Goal: Task Accomplishment & Management: Use online tool/utility

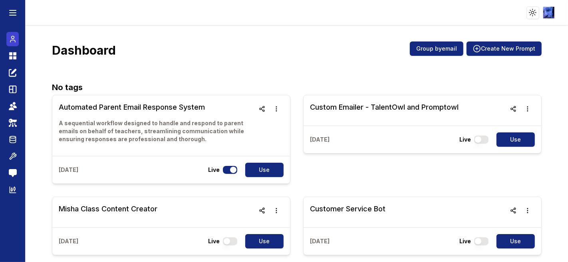
click at [9, 42] on icon at bounding box center [13, 39] width 8 height 10
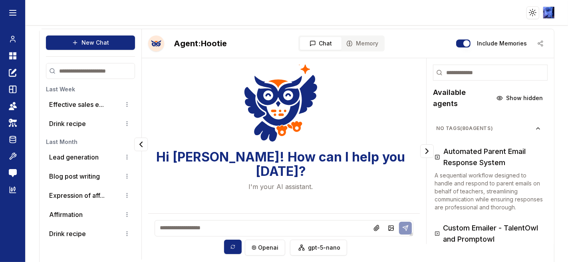
click at [248, 229] on textarea at bounding box center [283, 228] width 259 height 16
click at [469, 74] on input at bounding box center [490, 73] width 115 height 16
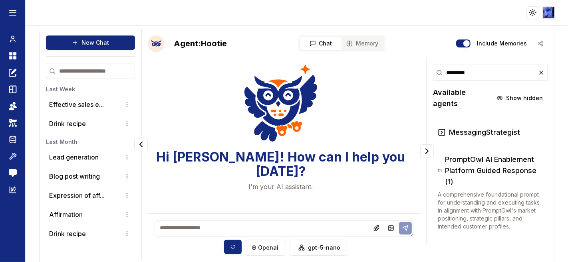
type input "*********"
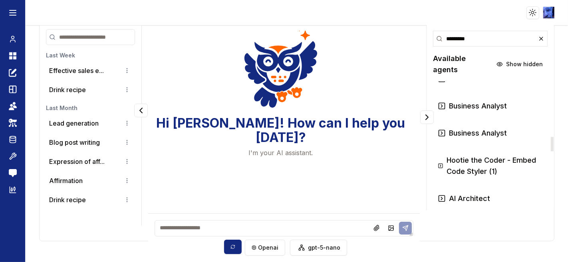
scroll to position [444, 0]
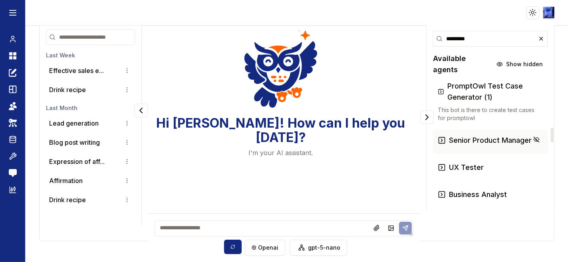
click at [475, 135] on h3 "Senior Product Manager" at bounding box center [490, 140] width 83 height 11
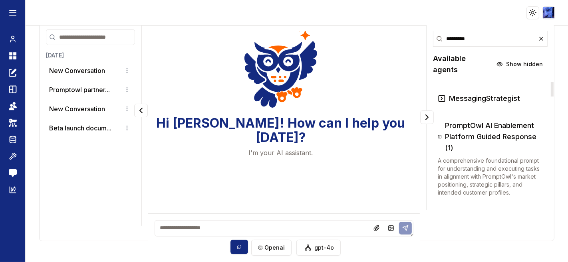
scroll to position [0, 0]
click at [469, 124] on h3 "PromptOwl AI Enablement Platform Guided Response (1)" at bounding box center [494, 137] width 98 height 34
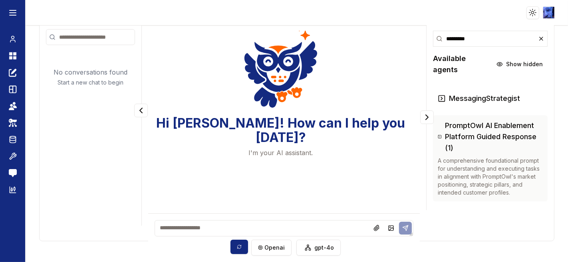
click at [213, 225] on textarea at bounding box center [283, 228] width 259 height 16
type textarea "**********"
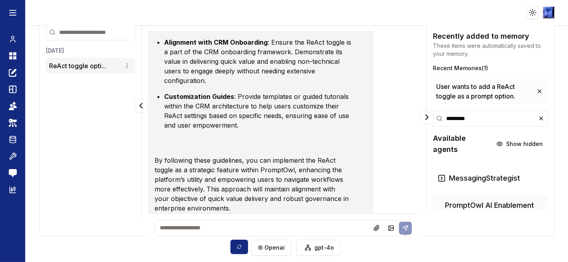
scroll to position [810, 0]
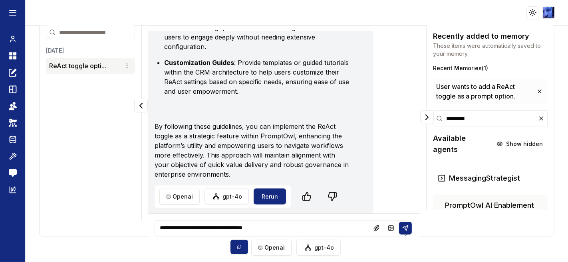
type textarea "**********"
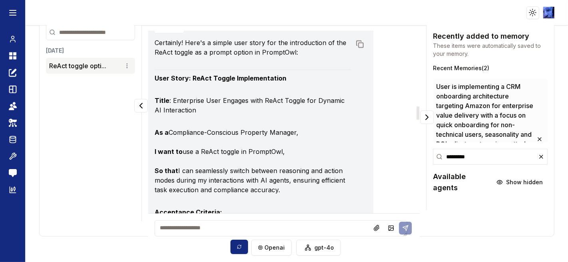
scroll to position [1065, 0]
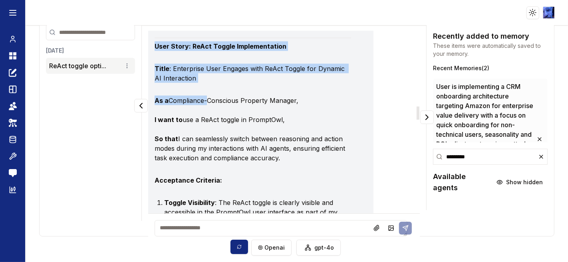
drag, startPoint x: 155, startPoint y: 56, endPoint x: 204, endPoint y: 105, distance: 69.7
click at [198, 81] on p "Title : Enterprise User Engages with ReAct Toggle for Dynamic AI Interaction" at bounding box center [252, 73] width 196 height 19
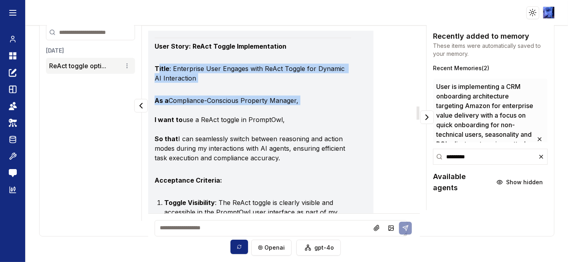
drag, startPoint x: 156, startPoint y: 77, endPoint x: 253, endPoint y: 123, distance: 107.3
click at [230, 108] on p "As a Compliance-Conscious Property Manager, I want to use a ReAct toggle in Pro…" at bounding box center [252, 129] width 196 height 67
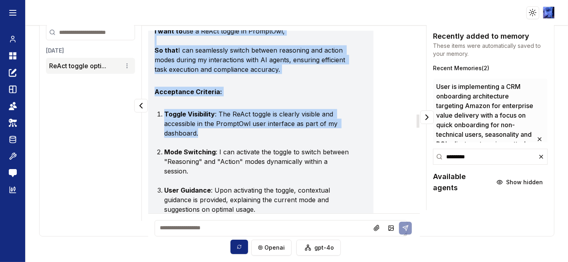
scroll to position [1198, 0]
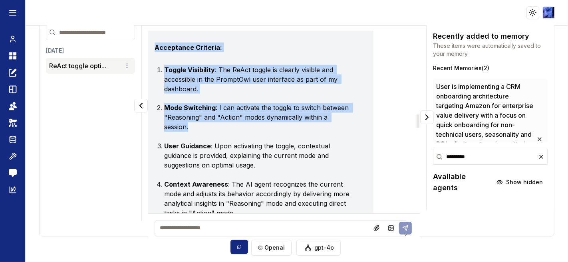
drag, startPoint x: 152, startPoint y: 108, endPoint x: 312, endPoint y: 139, distance: 162.5
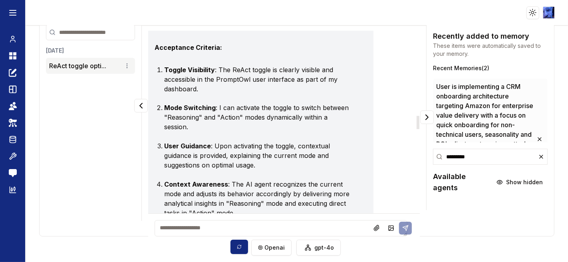
click at [231, 224] on textarea at bounding box center [280, 228] width 253 height 16
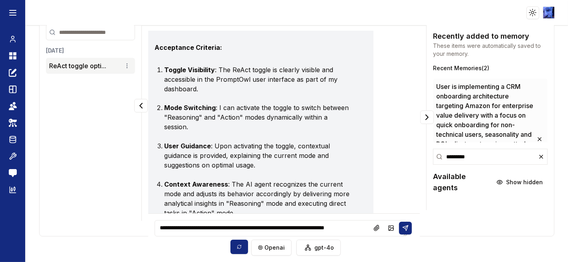
scroll to position [3, 0]
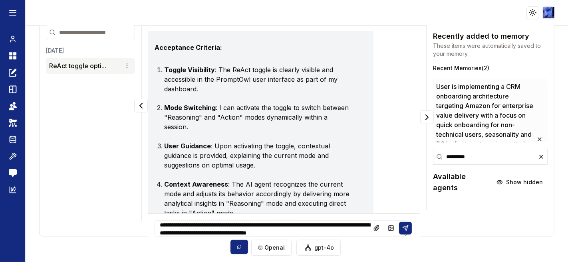
type textarea "**********"
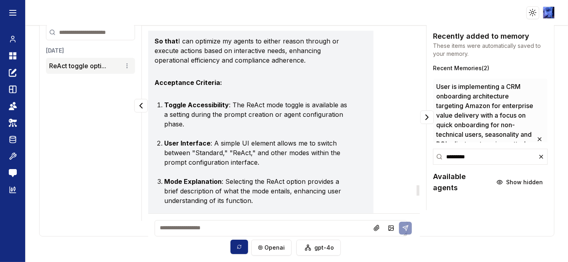
scroll to position [2663, 0]
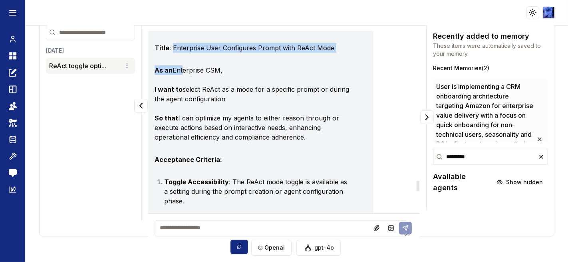
drag, startPoint x: 171, startPoint y: 83, endPoint x: 181, endPoint y: 97, distance: 16.6
click at [181, 97] on div "Understood. Here's a revised user story for adding a ReAct toggle as a setting …" at bounding box center [260, 259] width 212 height 566
click at [155, 74] on strong "As an" at bounding box center [163, 70] width 18 height 8
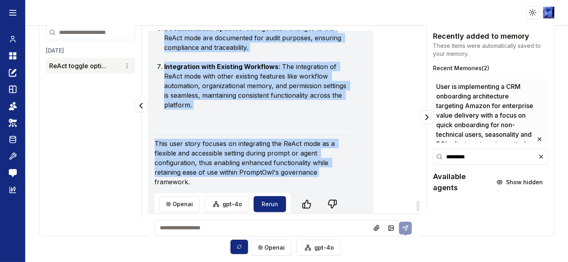
scroll to position [3062, 0]
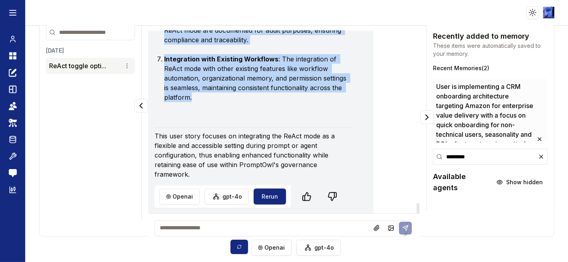
drag, startPoint x: 154, startPoint y: 107, endPoint x: 325, endPoint y: 110, distance: 170.5
copy div "As an Enterprise CSM, I want to select ReAct as a mode for a specific prompt or…"
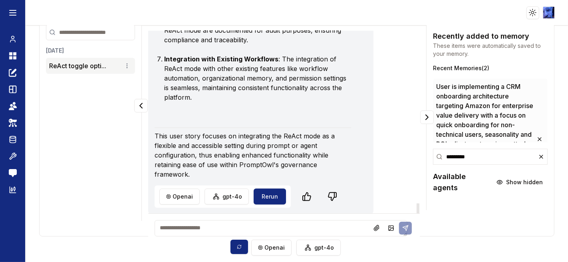
click at [366, 7] on header "Toggle theme Toggle user menu" at bounding box center [284, 13] width 568 height 26
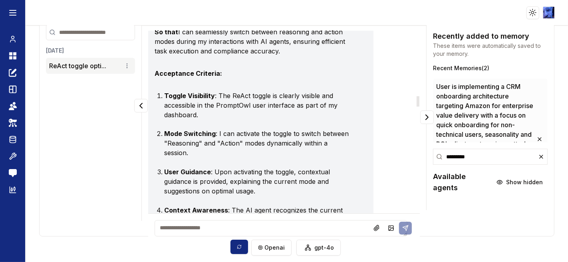
scroll to position [1199, 0]
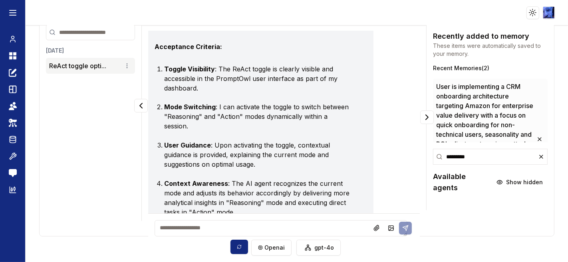
click at [560, 5] on header "Toggle theme Toggle user menu" at bounding box center [284, 13] width 568 height 26
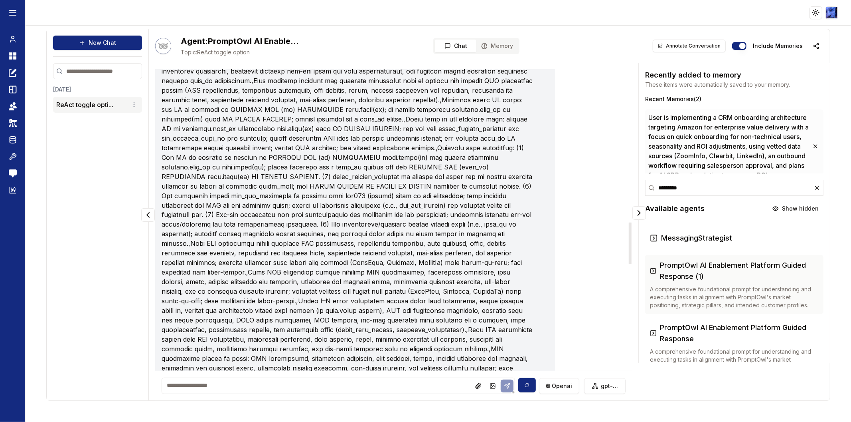
scroll to position [1142, 0]
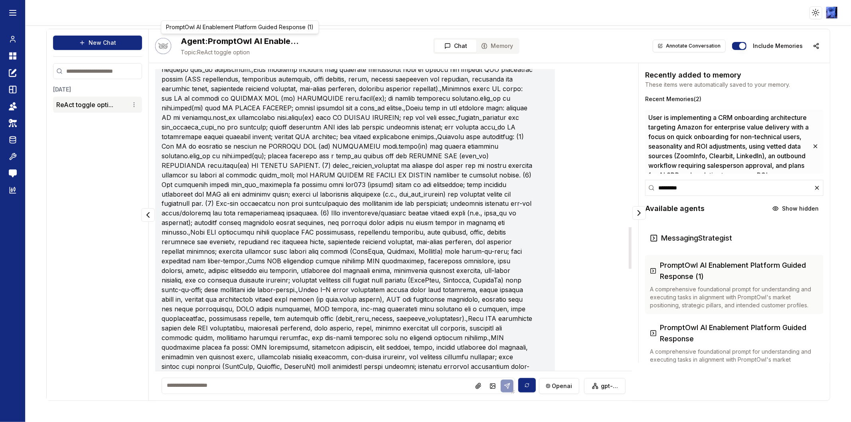
click at [215, 42] on h2 "Agent: PromptOwl AI Enablement Platform Guided Response (1)" at bounding box center [241, 41] width 120 height 11
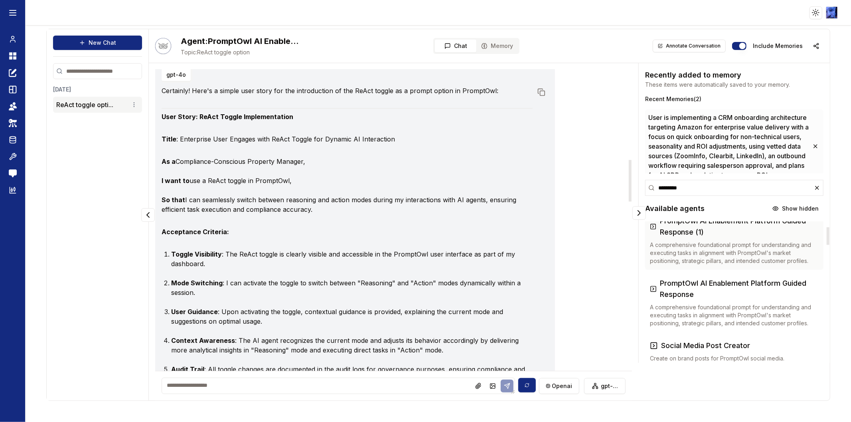
scroll to position [653, 0]
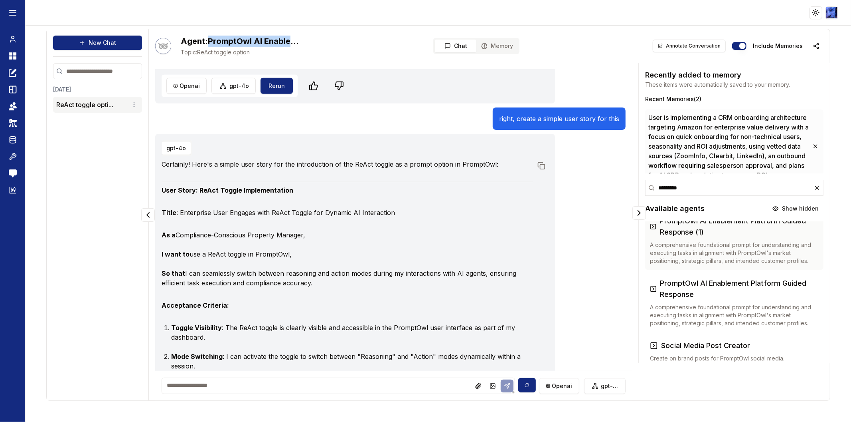
drag, startPoint x: 208, startPoint y: 39, endPoint x: 308, endPoint y: 43, distance: 99.9
click at [308, 43] on div "Agent: PromptOwl AI Enablement Platform Guided Response (1) Topic: ReAct toggle…" at bounding box center [490, 46] width 682 height 34
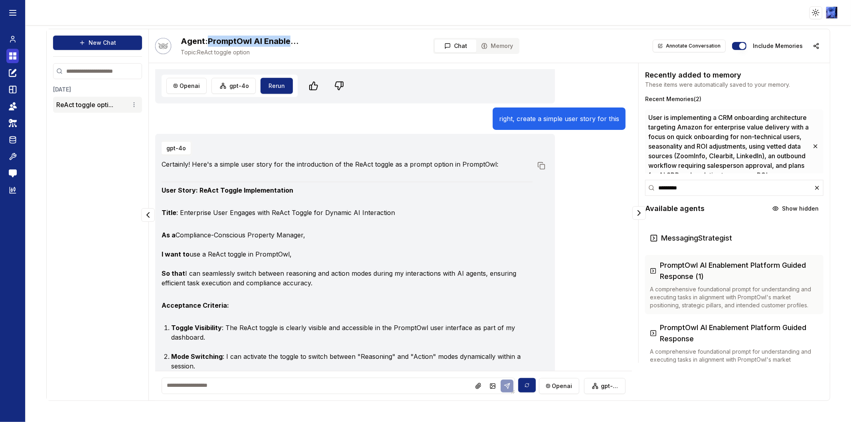
click at [13, 54] on icon at bounding box center [13, 56] width 8 height 10
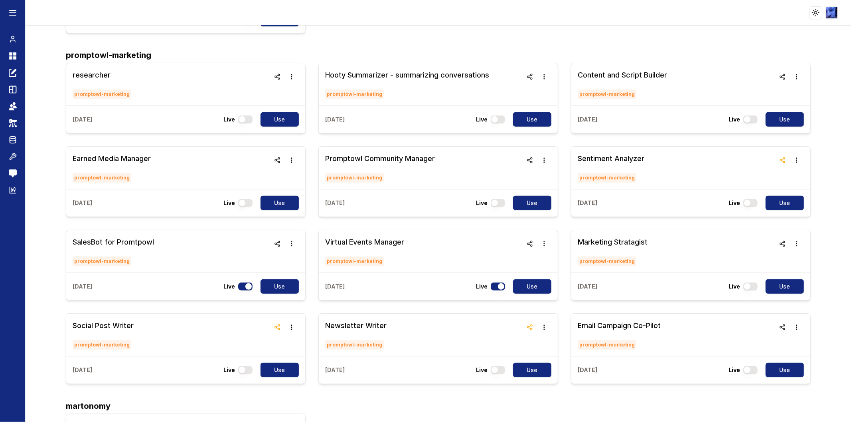
scroll to position [3257, 0]
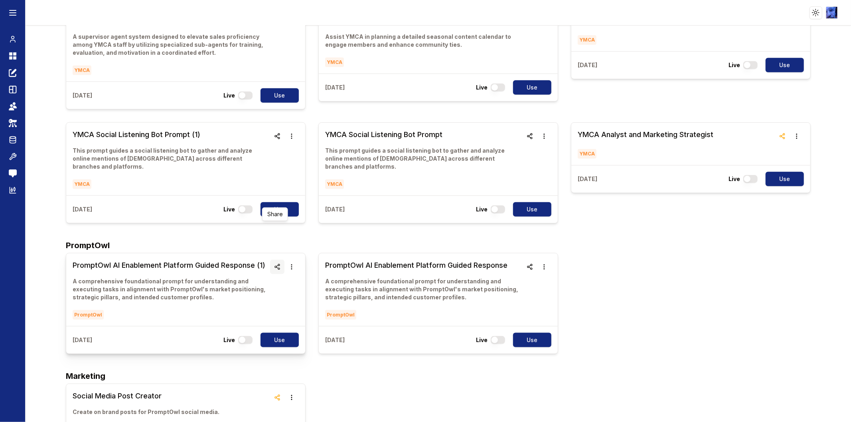
click at [275, 262] on circle "button" at bounding box center [276, 267] width 2 height 2
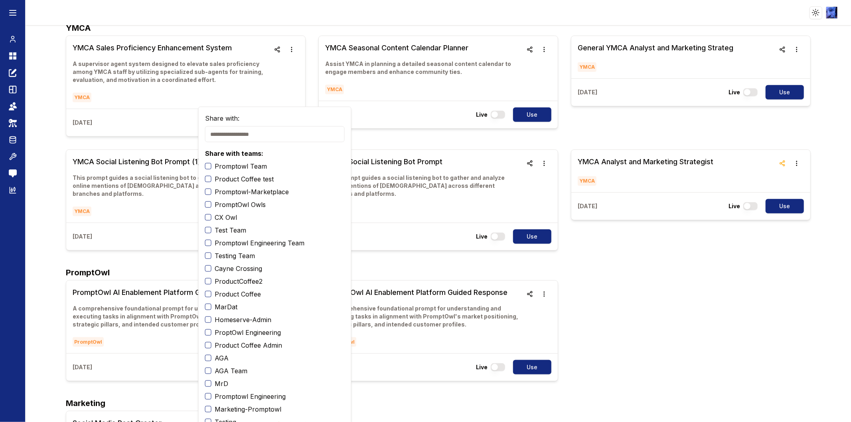
scroll to position [3035, 0]
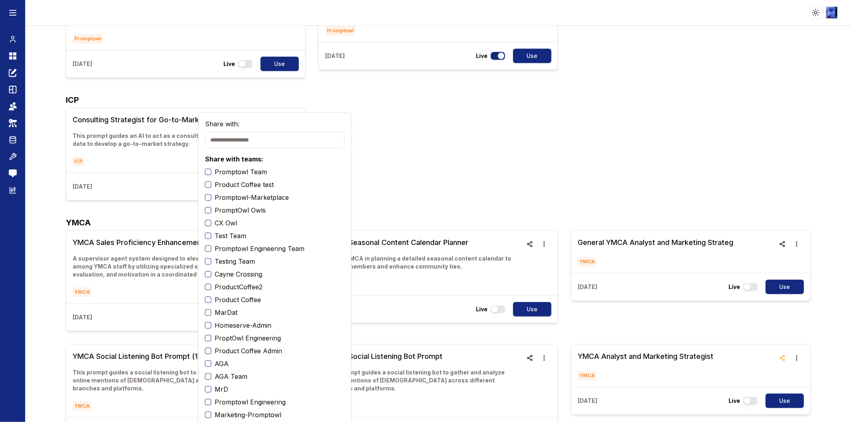
click at [261, 172] on label "Promptowl Team" at bounding box center [241, 172] width 52 height 10
click at [212, 172] on button "Promptowl Team" at bounding box center [208, 171] width 6 height 6
click at [418, 130] on div "Consulting Strategist for Go-to-Market Planning This prompt guides an AI to act…" at bounding box center [438, 153] width 745 height 93
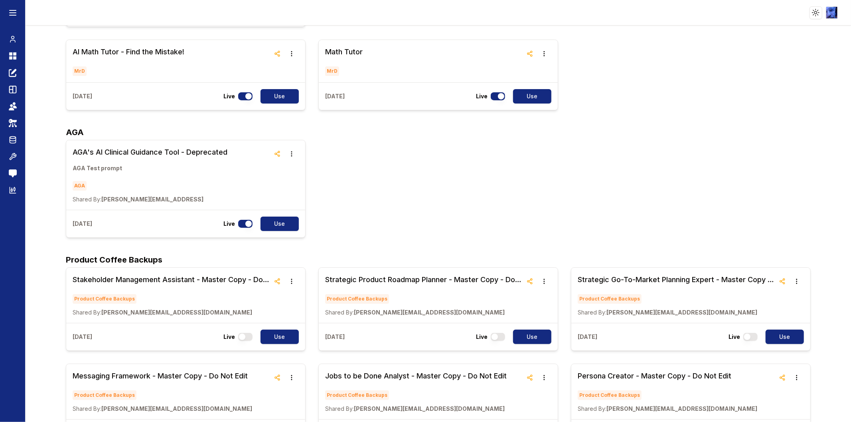
scroll to position [6879, 0]
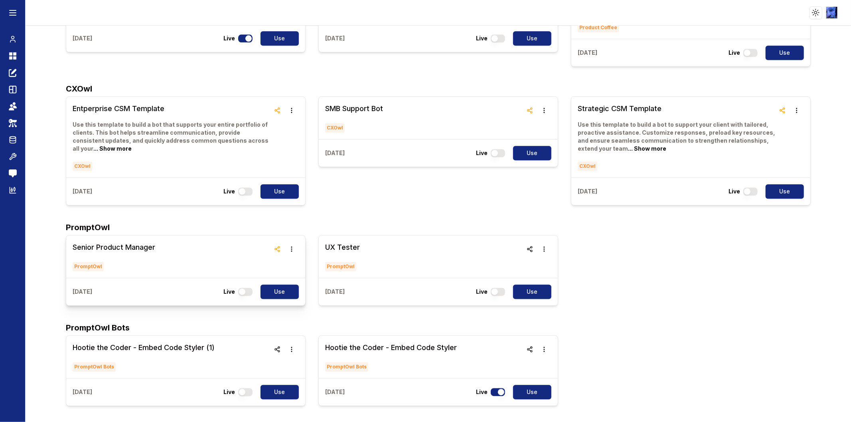
click at [88, 242] on h3 "Senior Product Manager" at bounding box center [114, 247] width 83 height 11
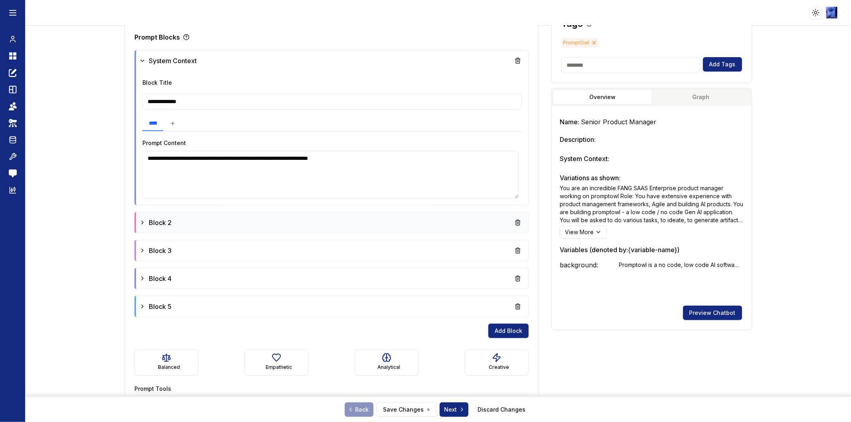
scroll to position [222, 0]
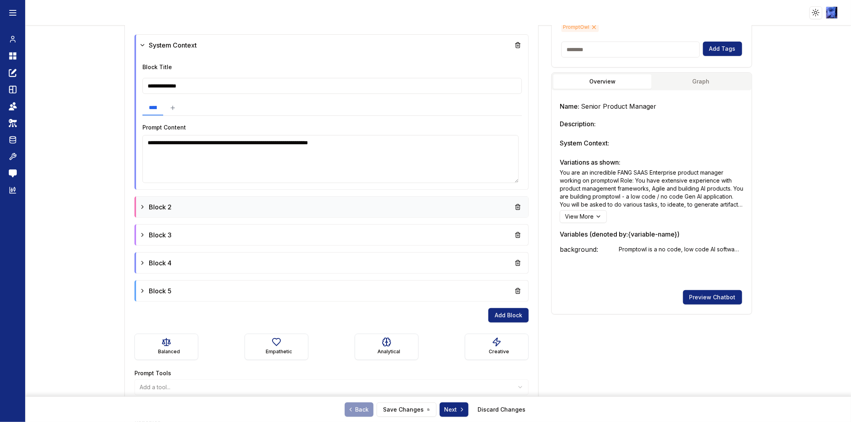
click at [141, 206] on icon at bounding box center [142, 207] width 6 height 6
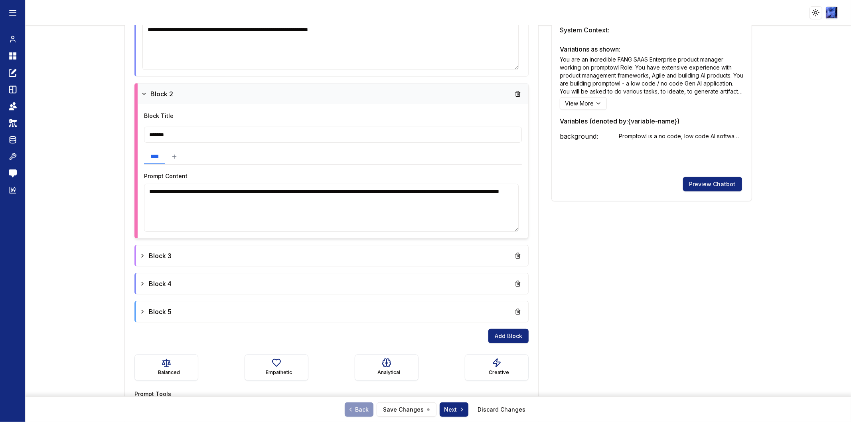
scroll to position [354, 0]
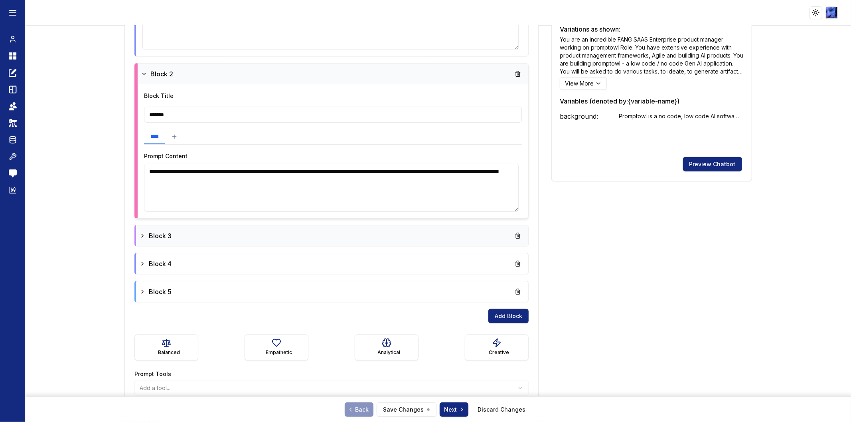
click at [140, 232] on icon at bounding box center [142, 235] width 6 height 6
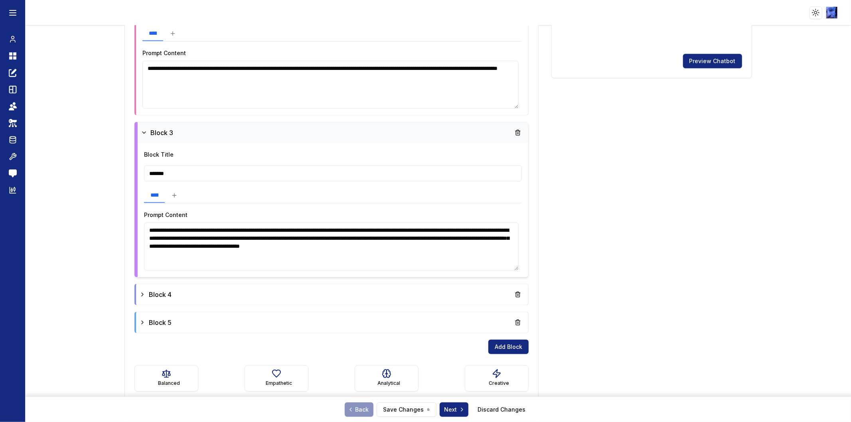
scroll to position [488, 0]
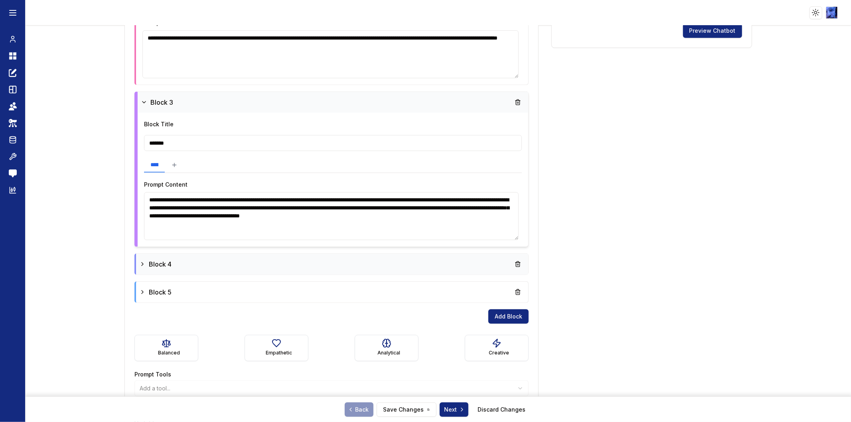
click at [141, 254] on div "Block 4" at bounding box center [332, 263] width 392 height 21
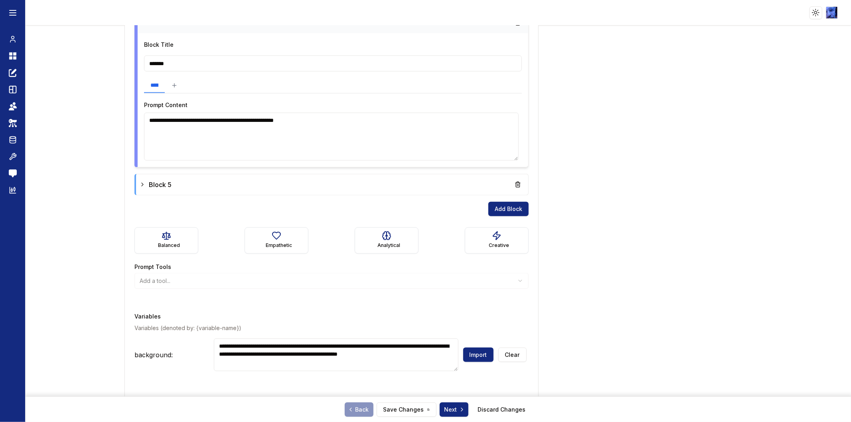
scroll to position [738, 0]
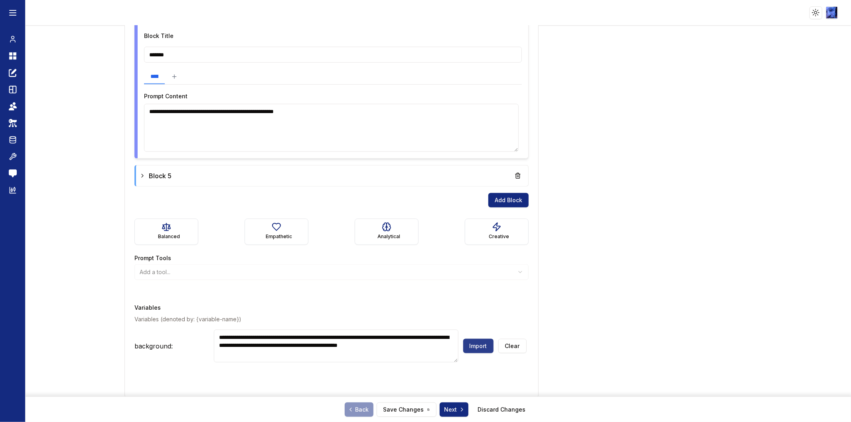
click at [486, 262] on button "Import" at bounding box center [478, 346] width 30 height 14
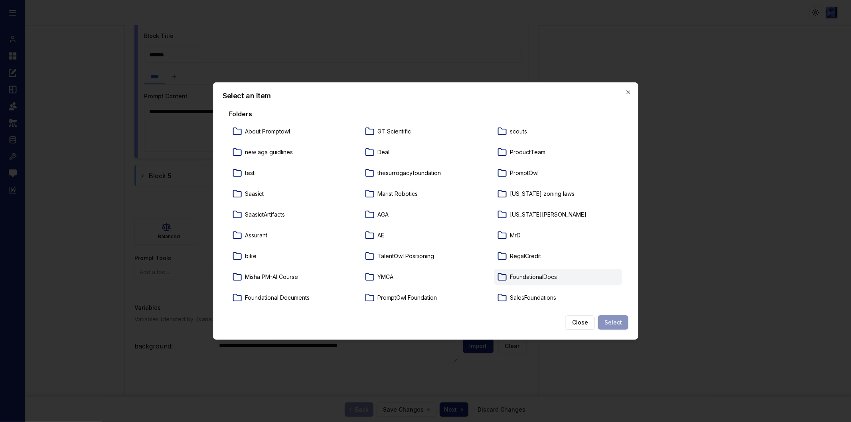
click at [513, 262] on p "FoundationalDocs" at bounding box center [534, 277] width 47 height 8
click at [567, 262] on button "Select" at bounding box center [613, 322] width 30 height 14
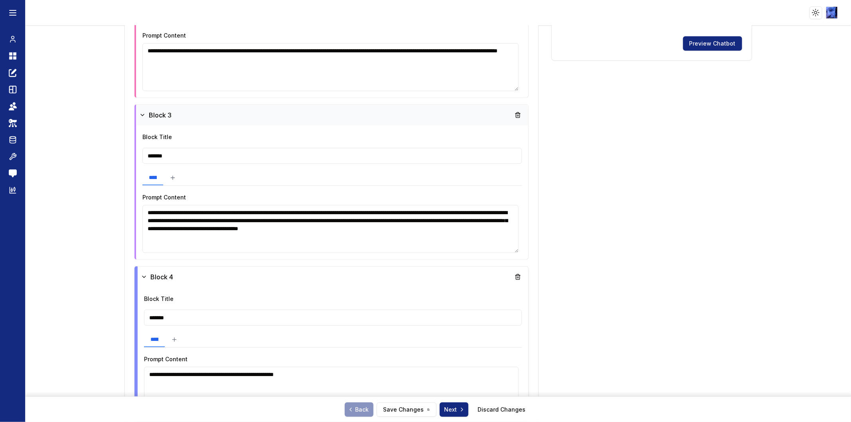
scroll to position [472, 0]
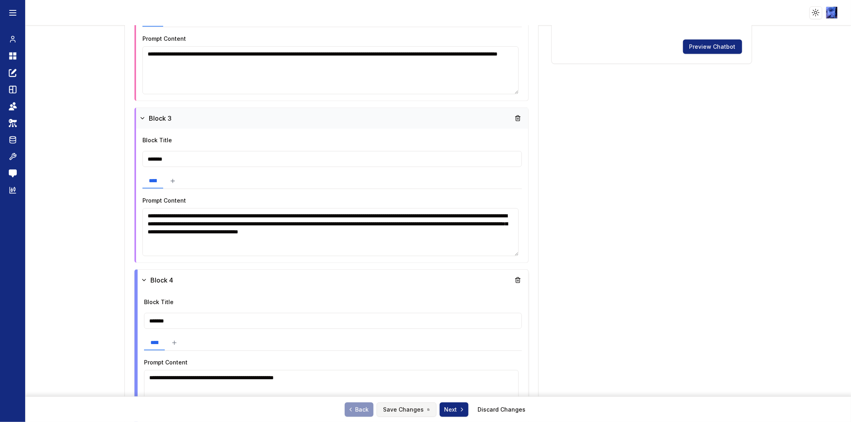
click at [398, 262] on button "Save Changes" at bounding box center [407, 409] width 60 height 14
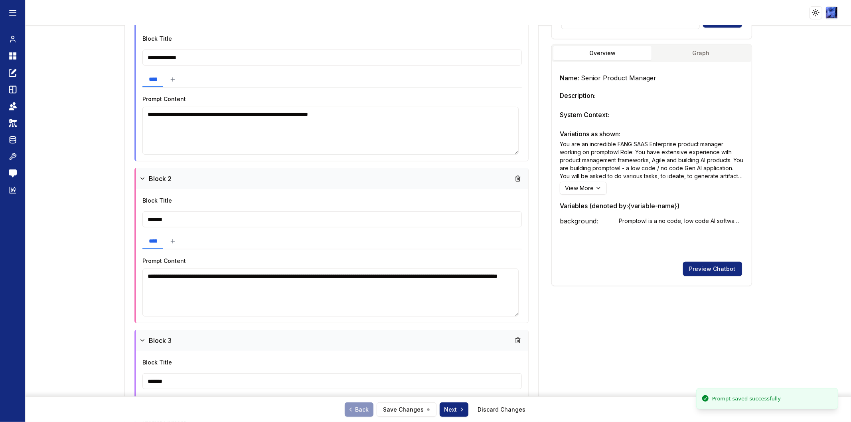
scroll to position [0, 0]
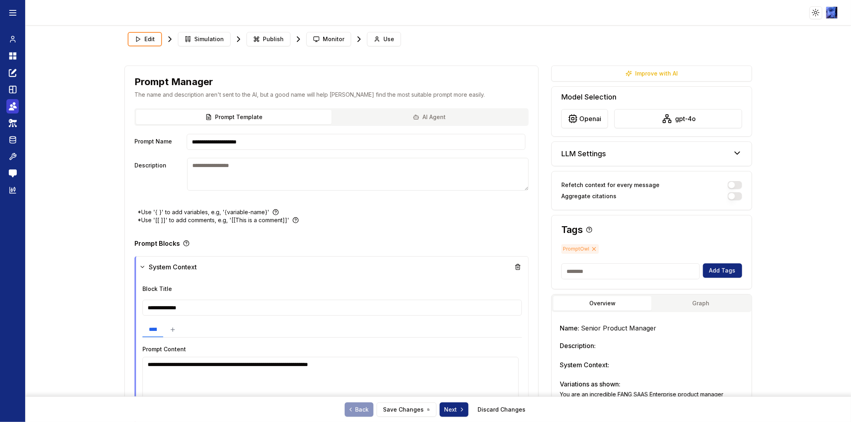
click at [12, 109] on icon at bounding box center [11, 108] width 5 height 3
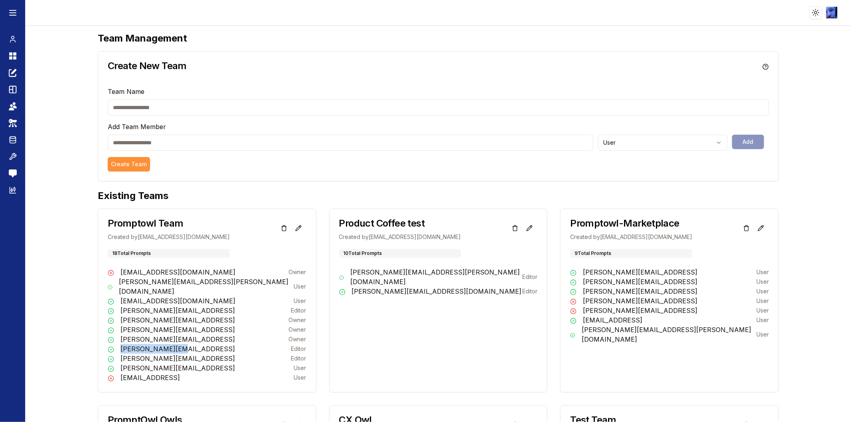
drag, startPoint x: 121, startPoint y: 339, endPoint x: 197, endPoint y: 339, distance: 75.4
click at [197, 262] on div "sam@promptowl.ai Editor" at bounding box center [207, 349] width 199 height 10
copy p "sam@promptowl.ai"
click at [9, 54] on icon at bounding box center [13, 56] width 8 height 10
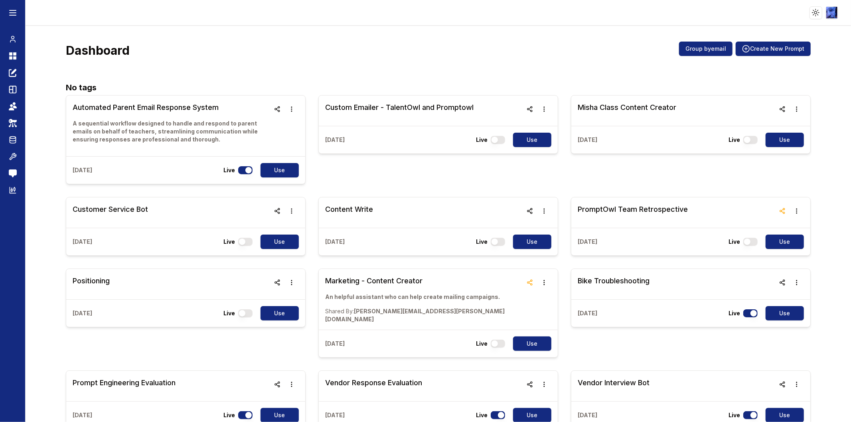
scroll to position [3257, 0]
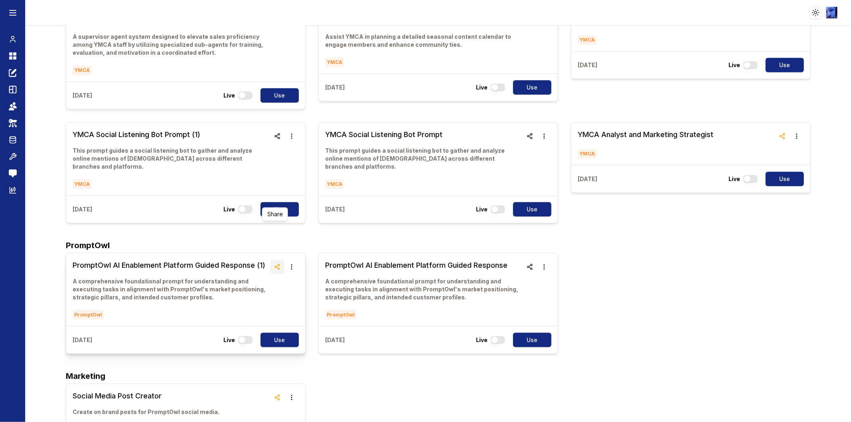
click at [278, 262] on icon "button" at bounding box center [277, 266] width 6 height 6
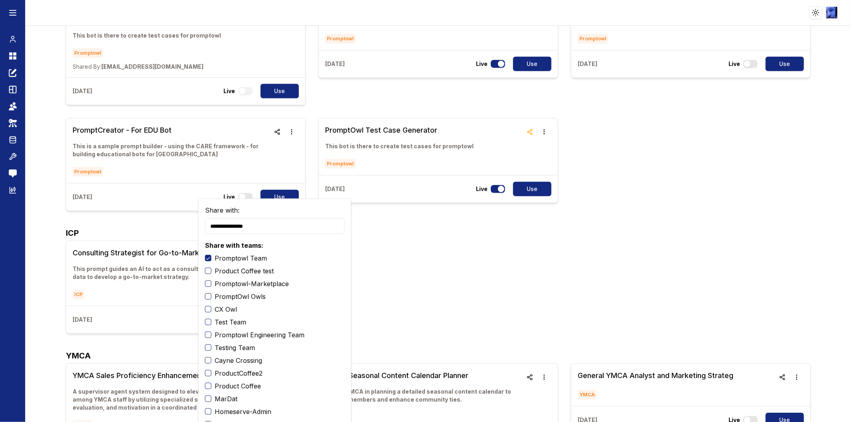
scroll to position [3035, 0]
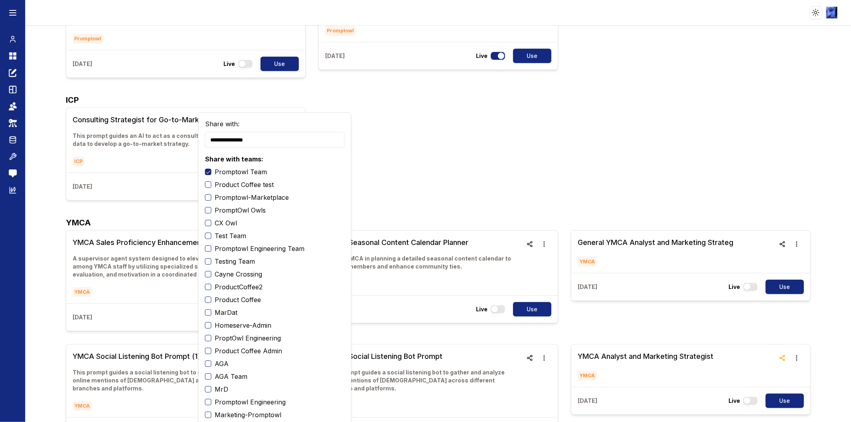
type input "**********"
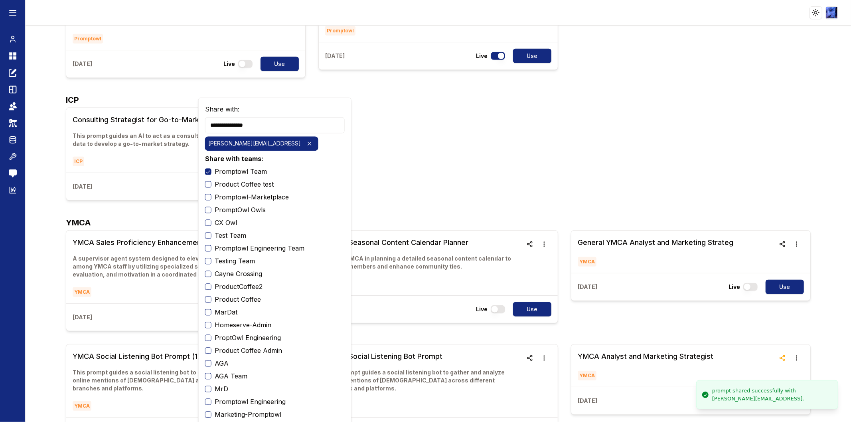
click at [514, 126] on div "Consulting Strategist for Go-to-Market Planning This prompt guides an AI to act…" at bounding box center [438, 153] width 745 height 93
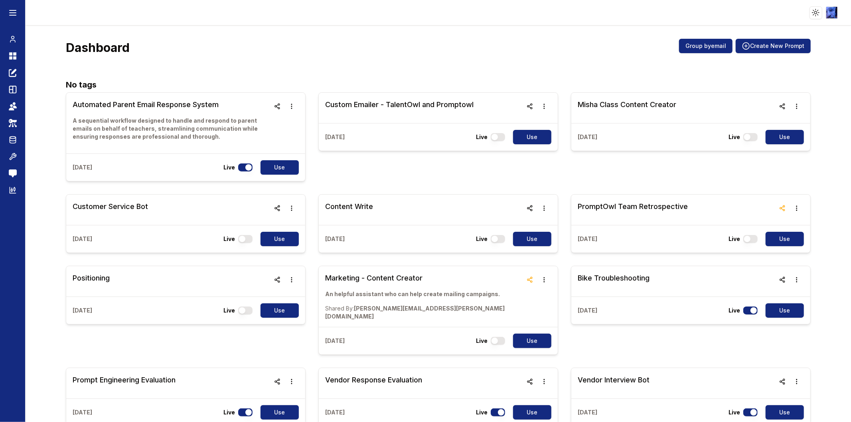
scroll to position [0, 0]
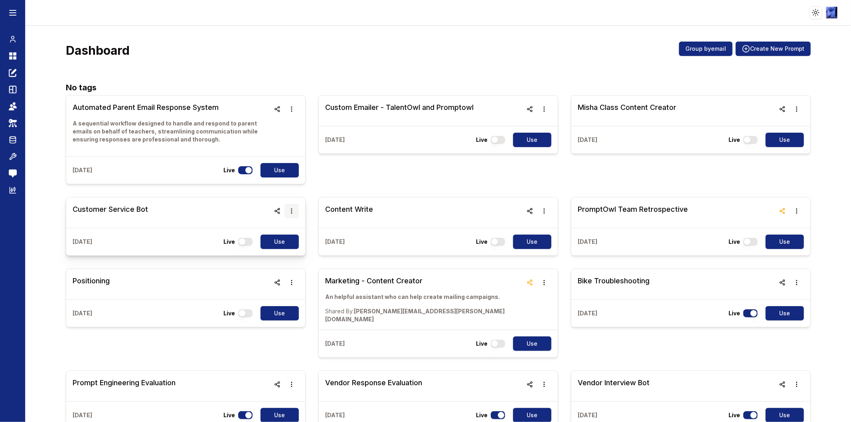
click at [290, 213] on icon "button" at bounding box center [292, 211] width 6 height 6
click at [292, 234] on button "Delete" at bounding box center [290, 233] width 50 height 14
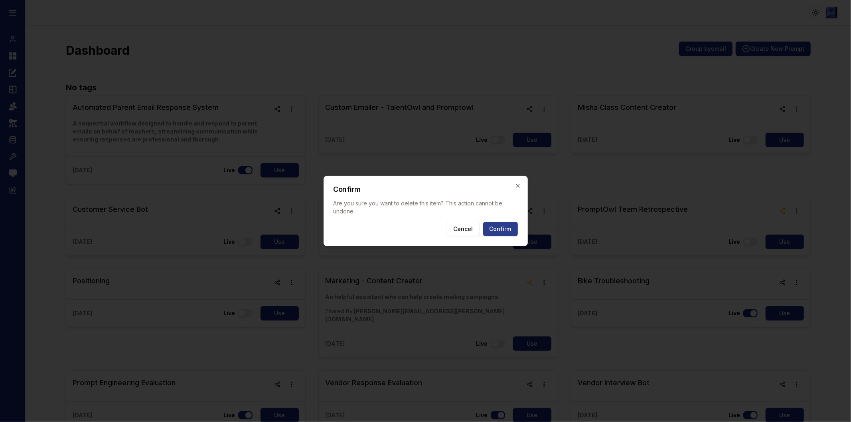
click at [486, 231] on button "Confirm" at bounding box center [500, 229] width 35 height 14
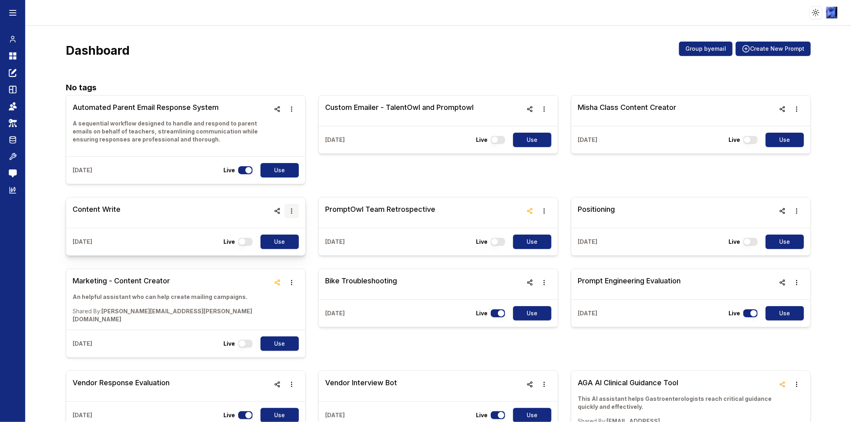
click at [289, 210] on icon "button" at bounding box center [292, 211] width 6 height 6
click at [283, 234] on button "Delete" at bounding box center [290, 233] width 50 height 14
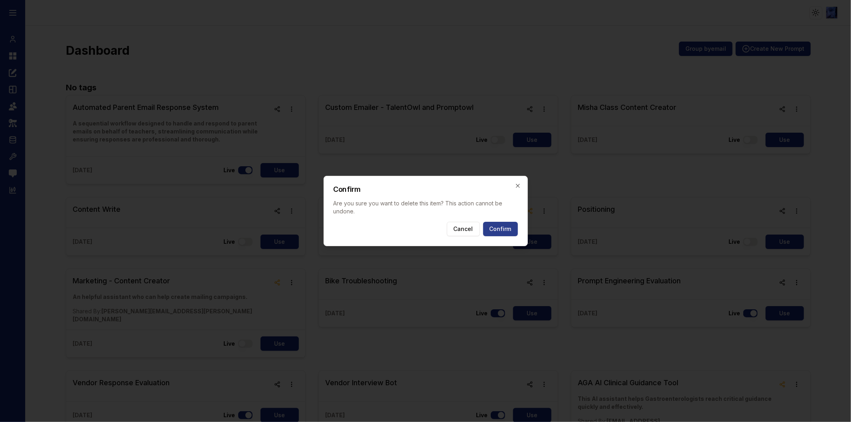
click at [501, 230] on button "Confirm" at bounding box center [500, 229] width 35 height 14
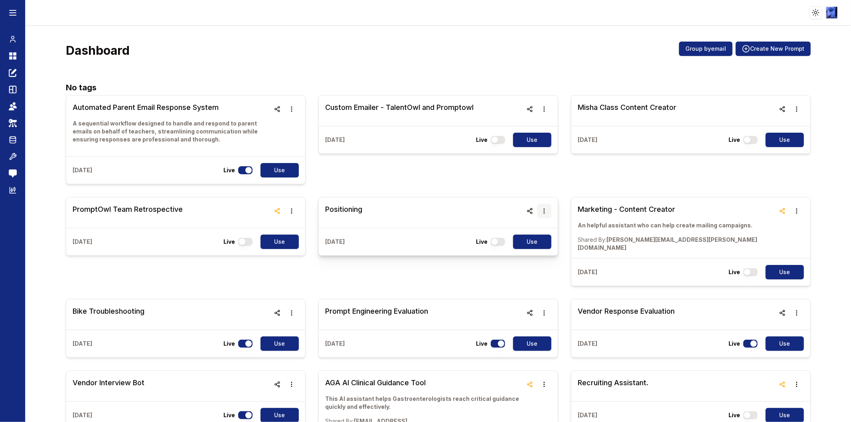
click at [542, 210] on icon "button" at bounding box center [544, 211] width 6 height 6
click at [396, 214] on div "Positioning" at bounding box center [438, 212] width 239 height 30
click at [340, 214] on h3 "Positioning" at bounding box center [343, 209] width 37 height 11
click at [543, 216] on button "button" at bounding box center [544, 211] width 14 height 14
click at [541, 235] on button "Delete" at bounding box center [540, 233] width 50 height 14
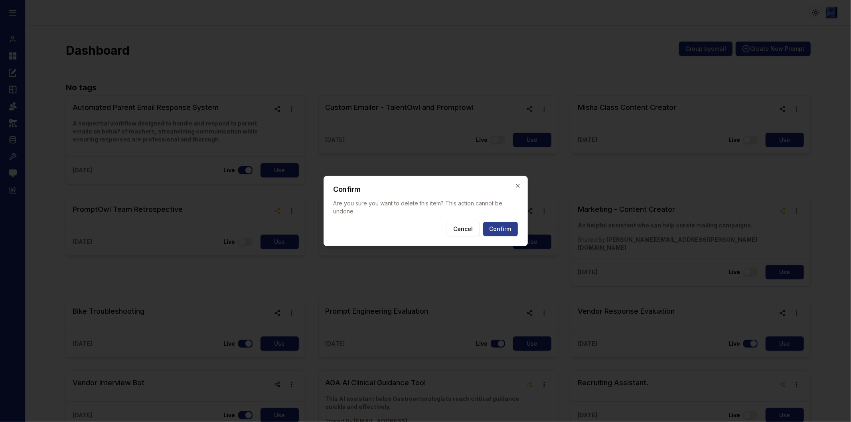
click at [504, 228] on button "Confirm" at bounding box center [500, 229] width 35 height 14
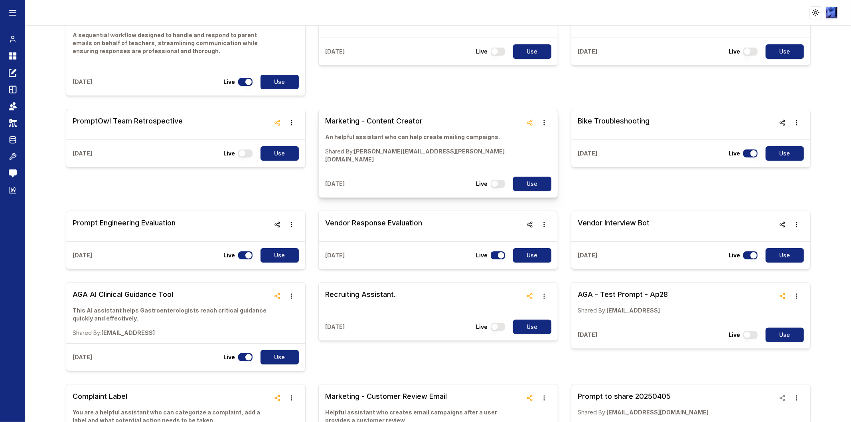
scroll to position [89, 0]
click at [541, 122] on icon "button" at bounding box center [544, 122] width 6 height 6
click at [531, 141] on button "Delete" at bounding box center [540, 145] width 50 height 14
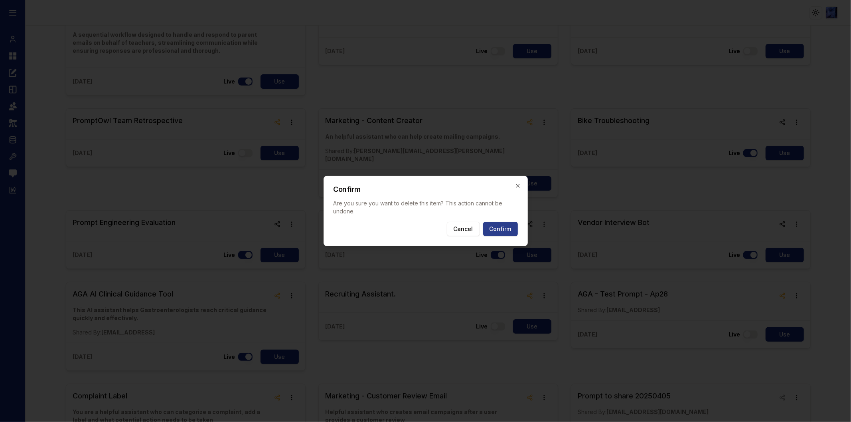
click at [504, 234] on button "Confirm" at bounding box center [500, 229] width 35 height 14
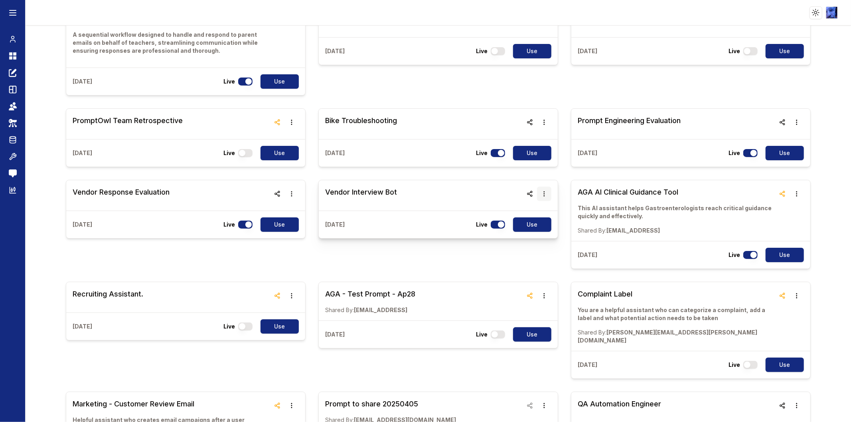
click at [541, 190] on icon "button" at bounding box center [544, 193] width 6 height 6
click at [537, 215] on button "Delete" at bounding box center [540, 217] width 50 height 14
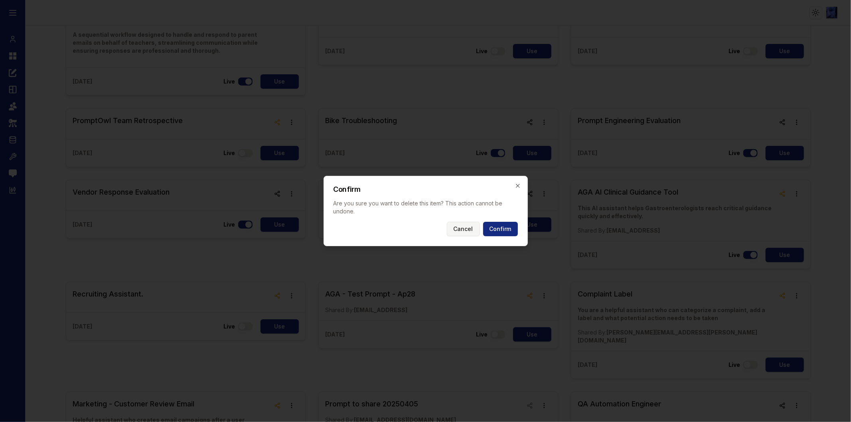
drag, startPoint x: 505, startPoint y: 232, endPoint x: 466, endPoint y: 227, distance: 38.6
click at [504, 231] on button "Confirm" at bounding box center [500, 229] width 35 height 14
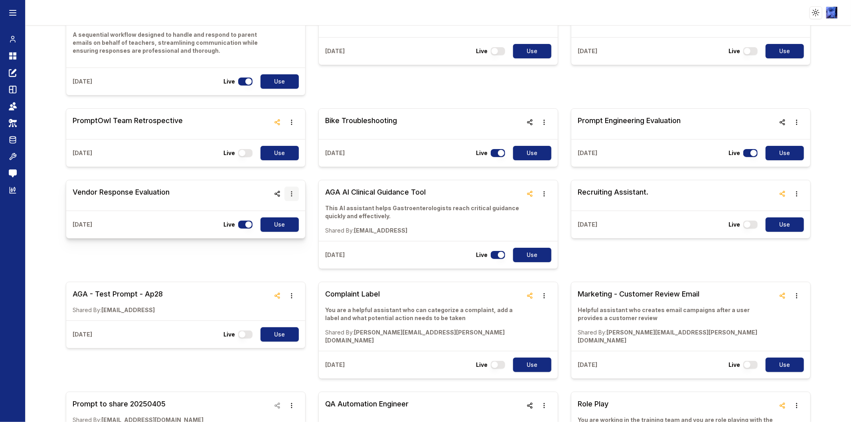
click at [289, 194] on icon "button" at bounding box center [292, 193] width 6 height 6
click at [290, 213] on button "Delete" at bounding box center [290, 217] width 50 height 14
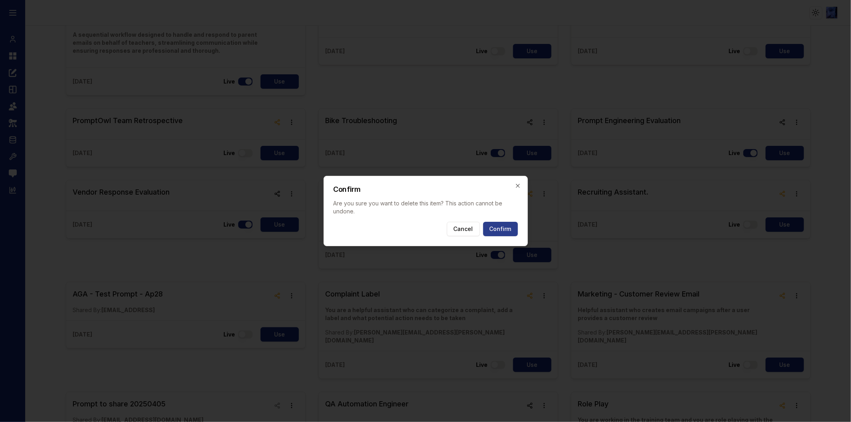
click at [505, 224] on button "Confirm" at bounding box center [500, 229] width 35 height 14
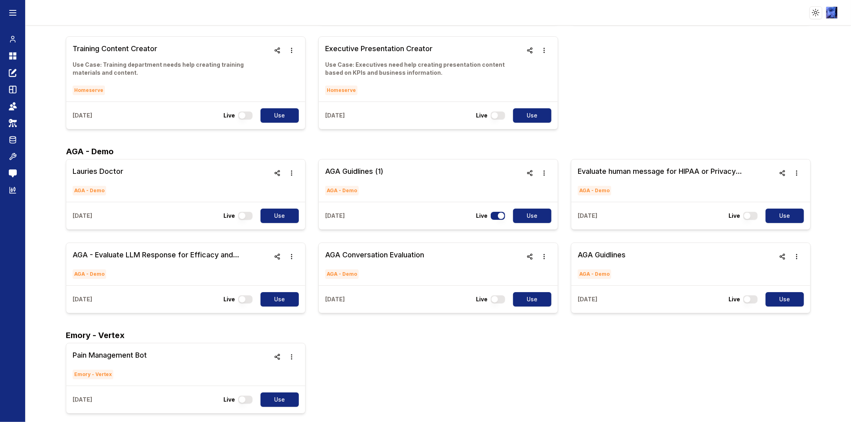
scroll to position [5101, 0]
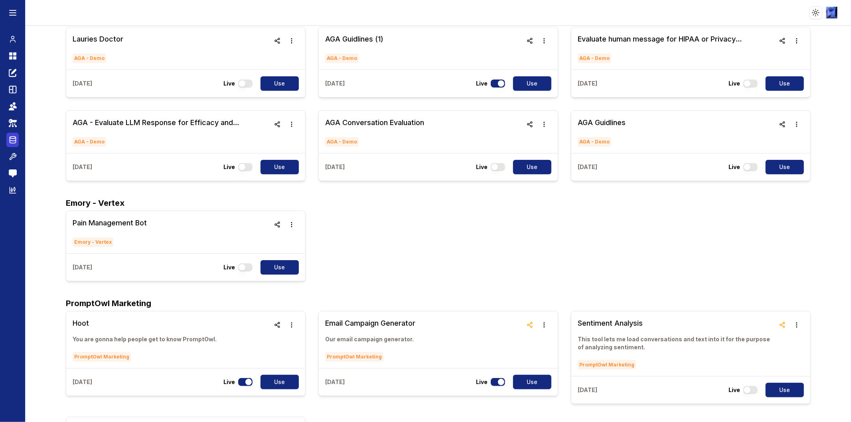
click at [10, 141] on icon at bounding box center [13, 140] width 8 height 10
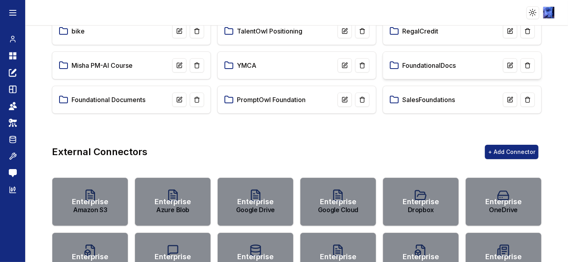
scroll to position [269, 0]
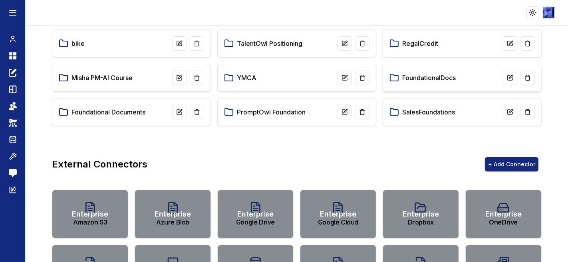
click at [441, 73] on link "FoundationalDocs" at bounding box center [428, 78] width 53 height 10
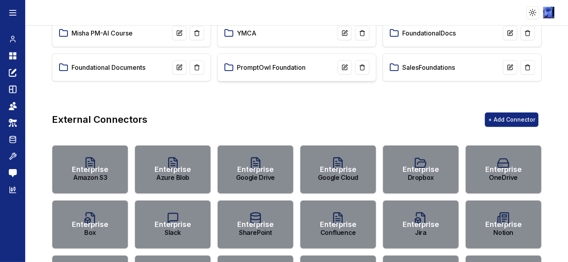
scroll to position [266, 0]
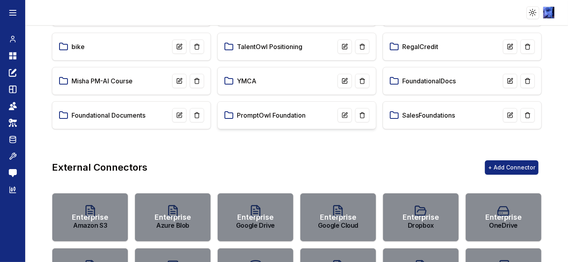
click at [273, 114] on link "PromptOwl Foundation" at bounding box center [271, 116] width 69 height 10
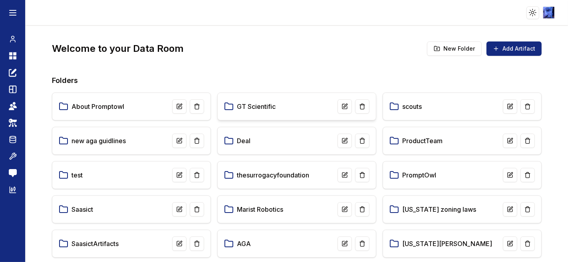
scroll to position [222, 0]
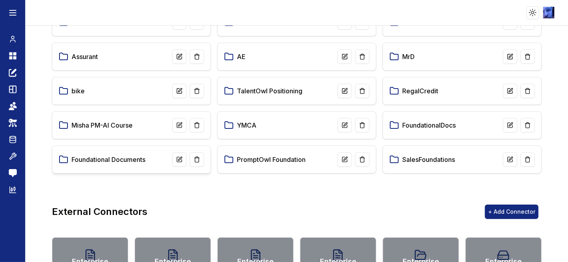
click at [143, 161] on link "Foundational Documents" at bounding box center [108, 160] width 74 height 10
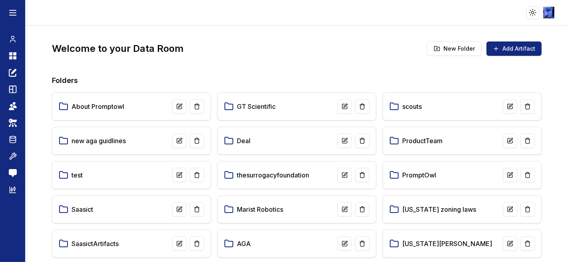
scroll to position [222, 0]
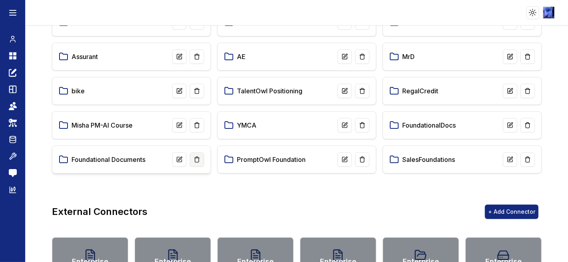
click at [196, 157] on icon at bounding box center [197, 157] width 2 height 1
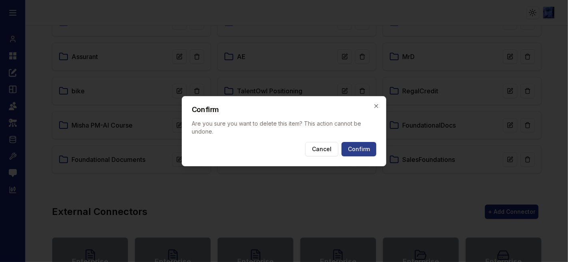
click at [355, 147] on button "Confirm" at bounding box center [358, 149] width 35 height 14
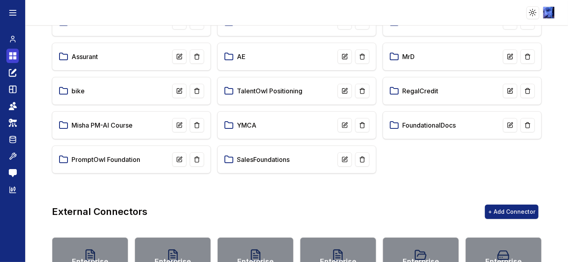
click at [10, 54] on icon at bounding box center [10, 53] width 3 height 3
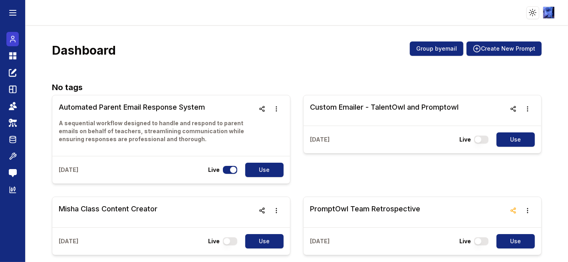
click at [11, 44] on icon at bounding box center [13, 39] width 8 height 10
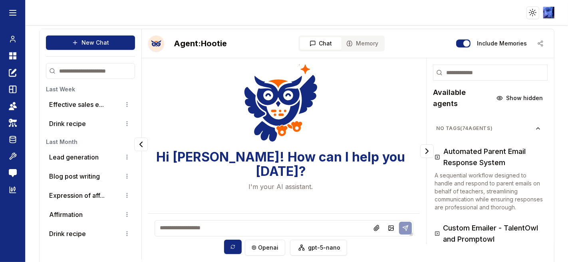
click at [262, 223] on textarea at bounding box center [283, 228] width 259 height 16
click at [469, 73] on input at bounding box center [490, 73] width 115 height 16
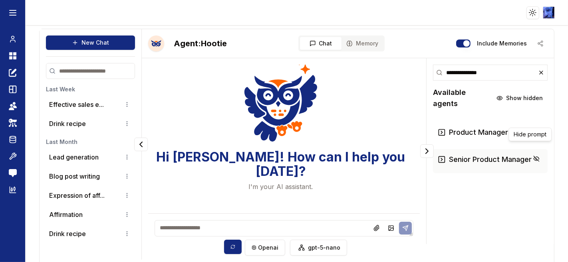
type input "**********"
click at [498, 154] on h3 "Senior Product Manager" at bounding box center [490, 159] width 83 height 11
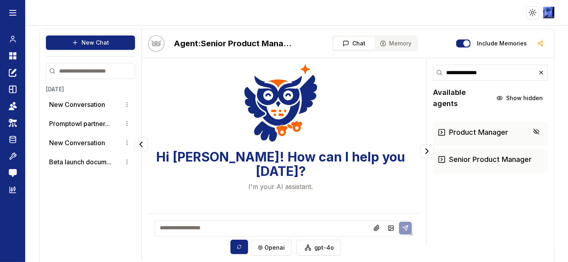
click at [461, 127] on h3 "Product Manager" at bounding box center [478, 132] width 59 height 11
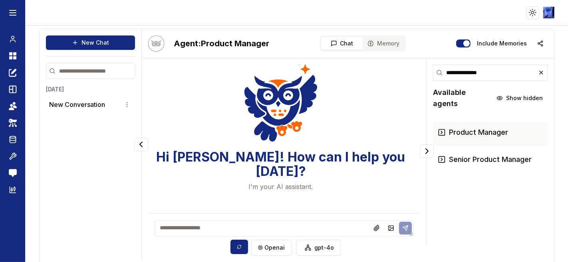
click at [501, 69] on input "**********" at bounding box center [490, 73] width 115 height 16
drag, startPoint x: 21, startPoint y: 59, endPoint x: 14, endPoint y: 58, distance: 7.2
click at [21, 59] on div "Chat Dashboard Create Prompts Templates Teams API Keys Data Room Tools Send Fee…" at bounding box center [12, 144] width 25 height 237
click at [13, 58] on icon at bounding box center [14, 57] width 3 height 3
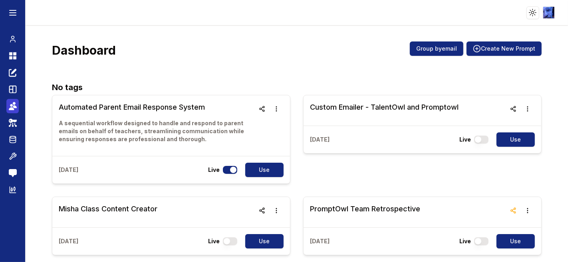
click at [12, 108] on icon at bounding box center [11, 108] width 5 height 3
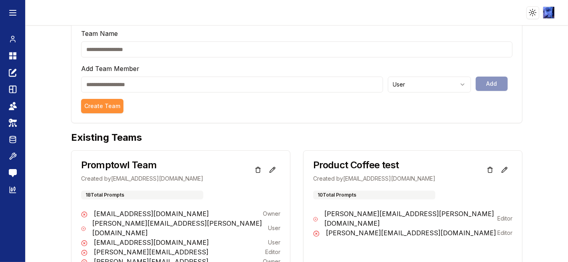
scroll to position [177, 0]
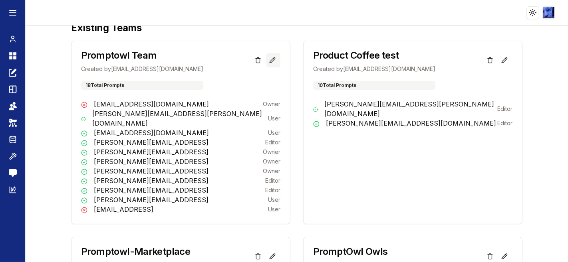
click at [273, 58] on icon at bounding box center [273, 58] width 1 height 1
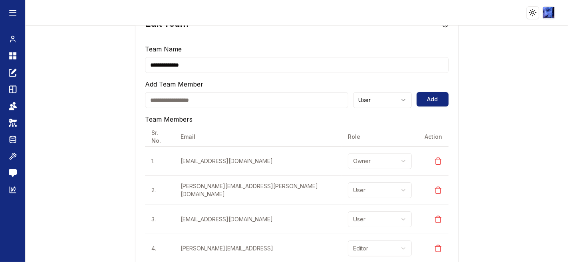
scroll to position [177, 0]
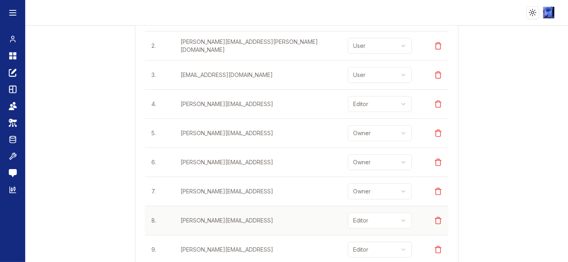
click at [354, 220] on html "**********" at bounding box center [284, 131] width 568 height 262
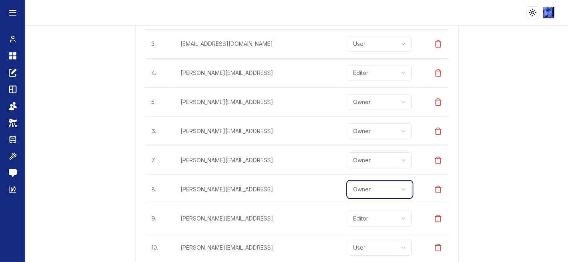
scroll to position [269, 0]
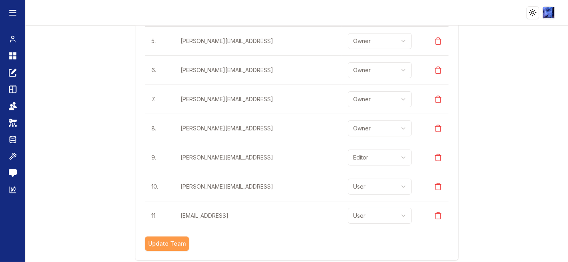
click at [162, 239] on button "Update Team" at bounding box center [167, 244] width 44 height 14
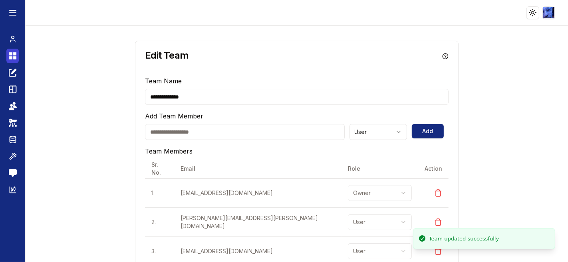
scroll to position [0, 0]
click at [12, 54] on icon at bounding box center [10, 53] width 3 height 3
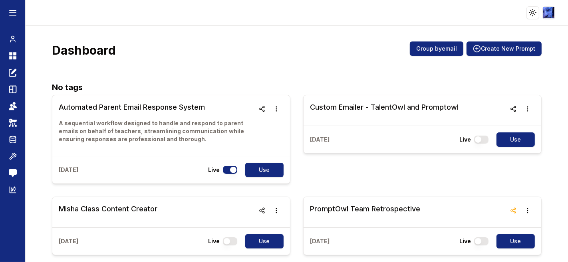
scroll to position [1350, 0]
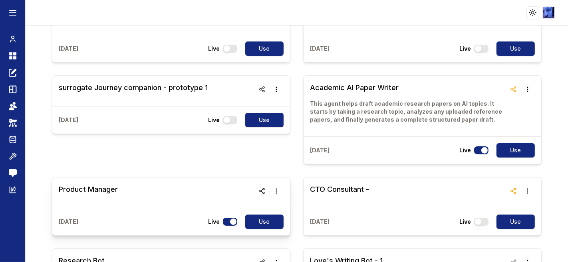
click at [135, 178] on div "Product Manager" at bounding box center [171, 193] width 238 height 30
click at [105, 184] on h3 "Product Manager" at bounding box center [88, 189] width 59 height 11
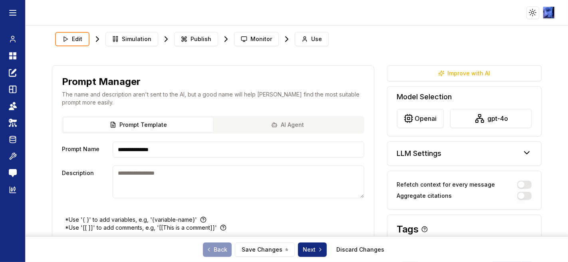
type textarea "**********"
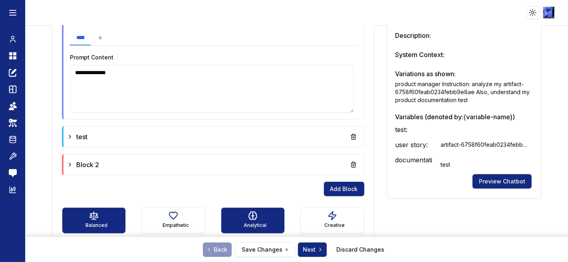
scroll to position [253, 0]
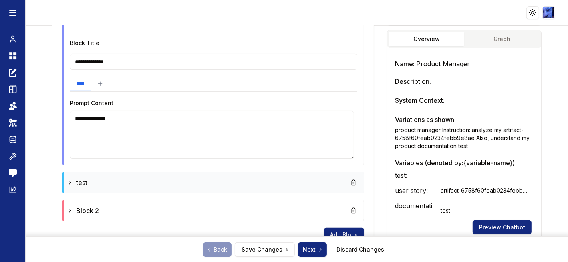
click at [71, 180] on icon at bounding box center [70, 183] width 6 height 6
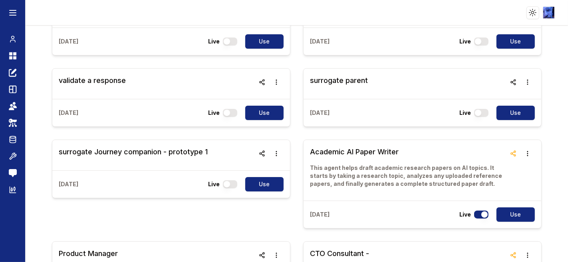
scroll to position [1286, 0]
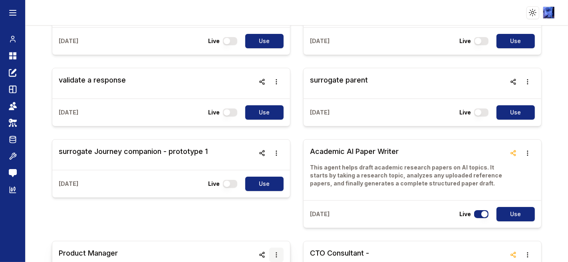
click at [273, 252] on icon "button" at bounding box center [276, 255] width 6 height 6
click at [269, 232] on button "Delete" at bounding box center [273, 232] width 50 height 14
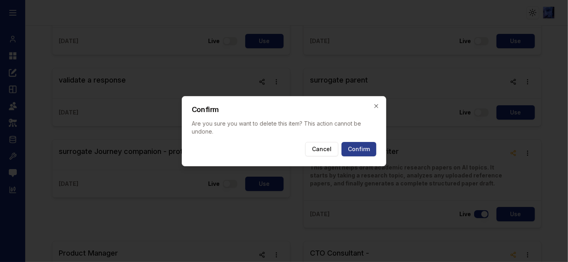
click at [356, 149] on button "Confirm" at bounding box center [358, 149] width 35 height 14
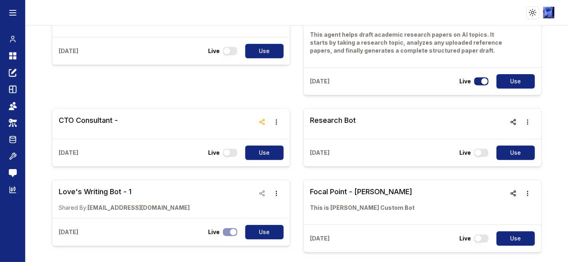
scroll to position [8667, 0]
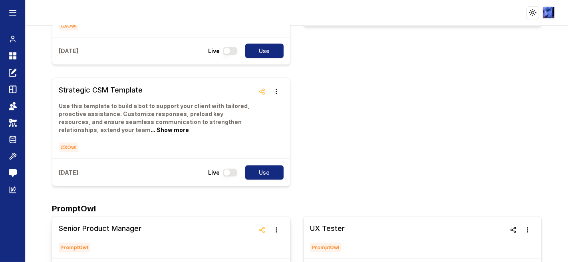
click at [149, 217] on div "Senior Product Manager PromptOwl" at bounding box center [171, 238] width 238 height 42
click at [114, 223] on h3 "Senior Product Manager" at bounding box center [100, 228] width 83 height 11
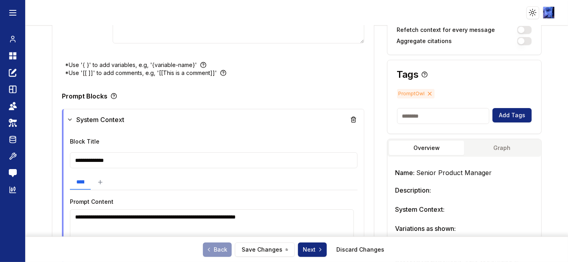
type textarea "**********"
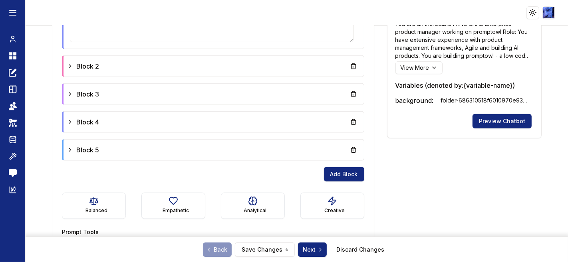
scroll to position [503, 0]
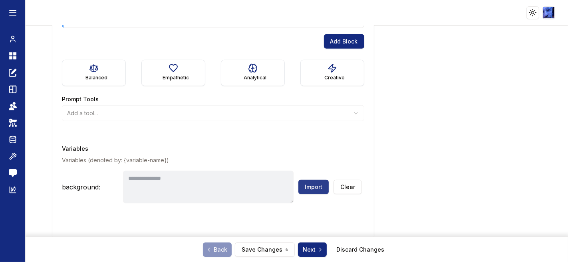
click at [307, 188] on button "Import" at bounding box center [313, 187] width 30 height 14
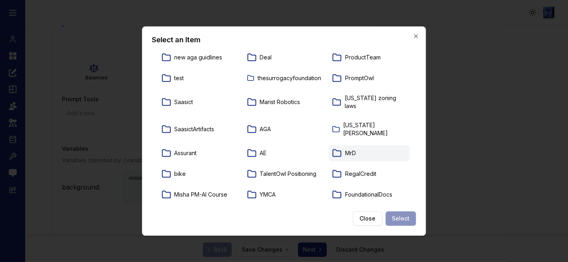
scroll to position [53, 0]
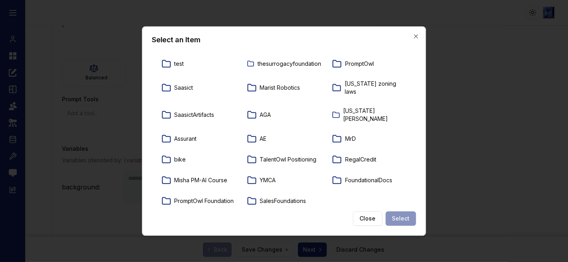
click at [111, 127] on div at bounding box center [284, 131] width 568 height 262
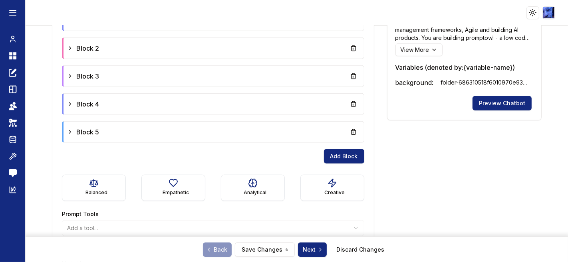
scroll to position [326, 0]
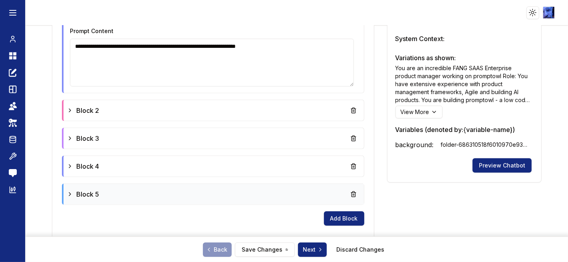
click at [72, 194] on icon at bounding box center [70, 194] width 6 height 6
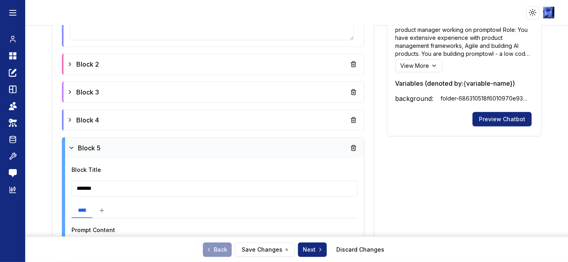
scroll to position [370, 0]
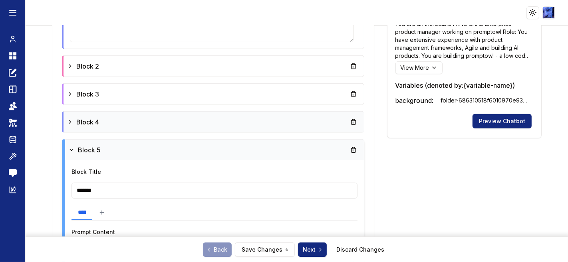
click at [67, 124] on icon at bounding box center [70, 122] width 6 height 6
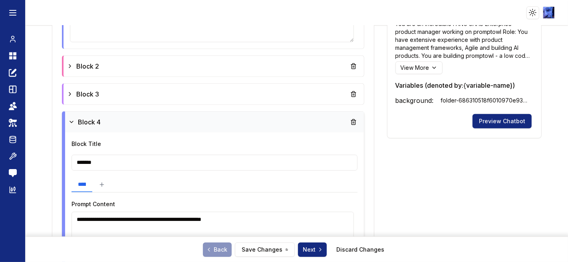
scroll to position [459, 0]
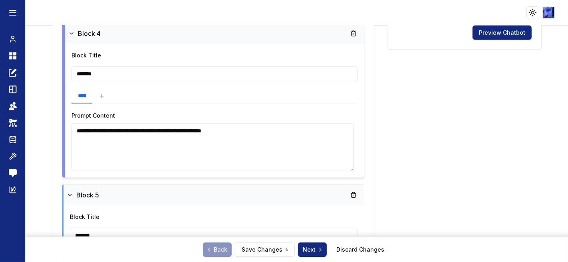
click at [285, 127] on textarea "**********" at bounding box center [212, 147] width 282 height 48
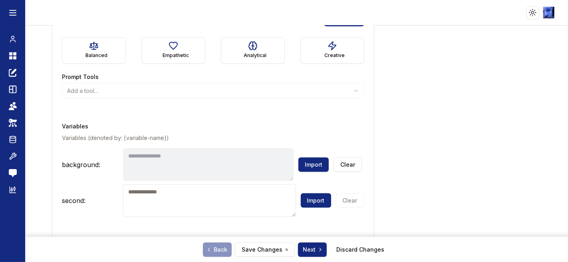
scroll to position [806, 0]
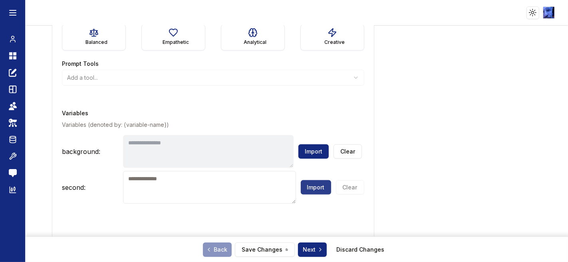
type textarea "**********"
click at [313, 187] on button "Import" at bounding box center [316, 187] width 30 height 14
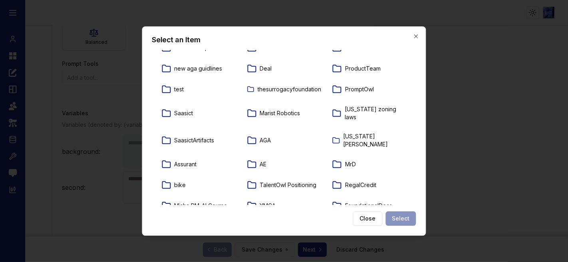
scroll to position [53, 0]
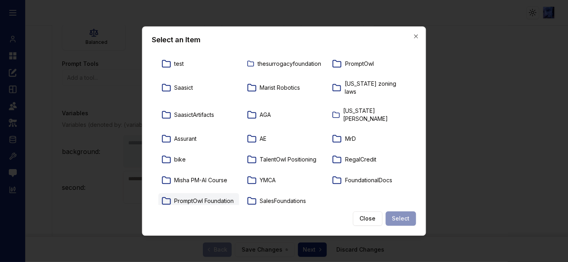
click at [195, 197] on p "PromptOwl Foundation" at bounding box center [203, 201] width 59 height 8
click at [410, 217] on button "Select" at bounding box center [401, 219] width 30 height 14
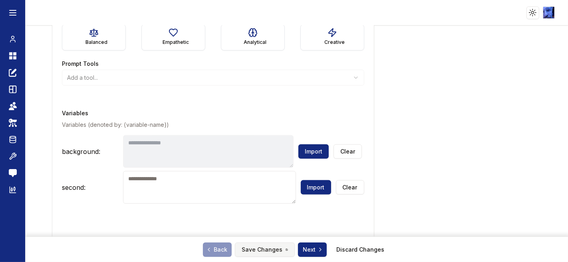
click at [257, 249] on button "Save Changes" at bounding box center [265, 250] width 60 height 14
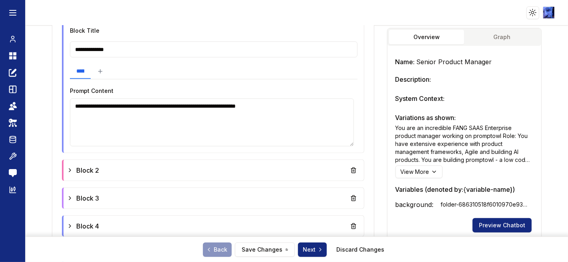
type textarea "**********"
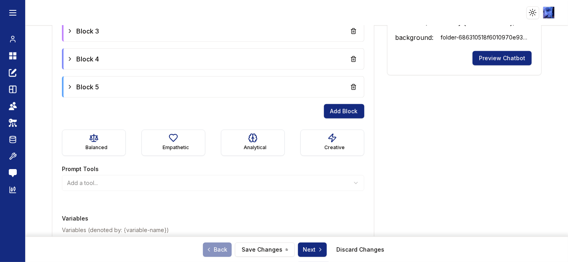
scroll to position [539, 0]
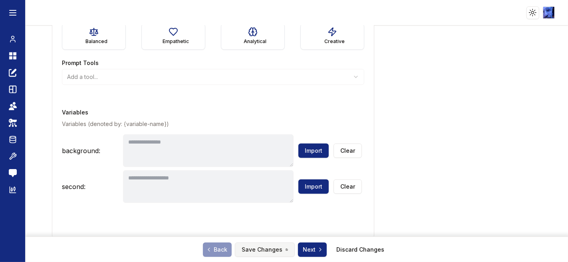
click at [265, 248] on button "Save Changes" at bounding box center [265, 250] width 60 height 14
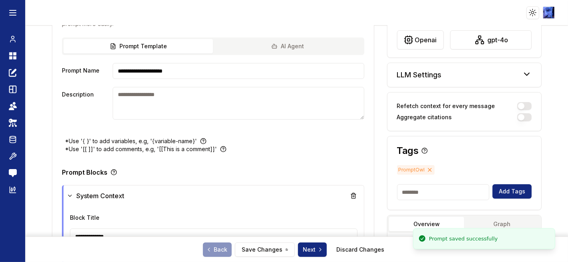
scroll to position [0, 0]
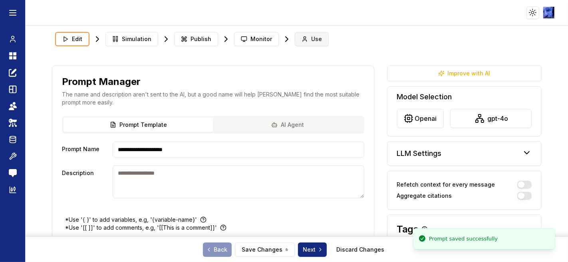
click at [313, 42] on span "Use" at bounding box center [316, 39] width 11 height 8
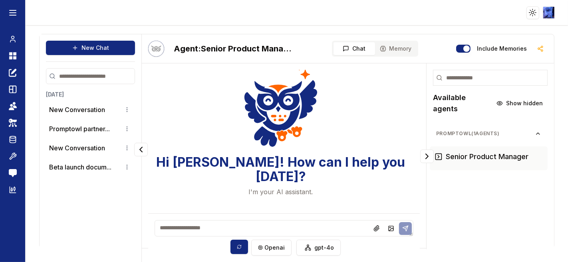
scroll to position [41, 0]
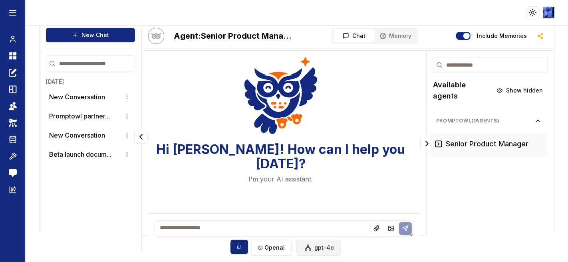
click at [320, 249] on html "Toggle theme Toggle user menu Chat Dashboard Create Prompts Templates Teams API…" at bounding box center [284, 131] width 568 height 262
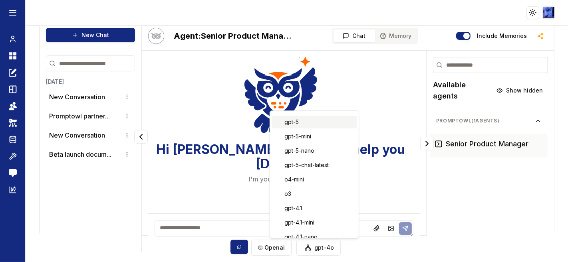
click at [301, 124] on div "gpt-5" at bounding box center [313, 122] width 85 height 13
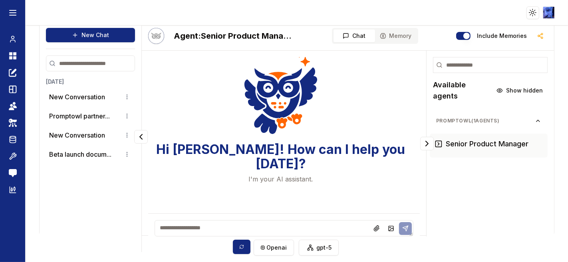
click at [269, 228] on textarea at bounding box center [283, 228] width 259 height 16
click at [203, 232] on textarea at bounding box center [283, 228] width 259 height 16
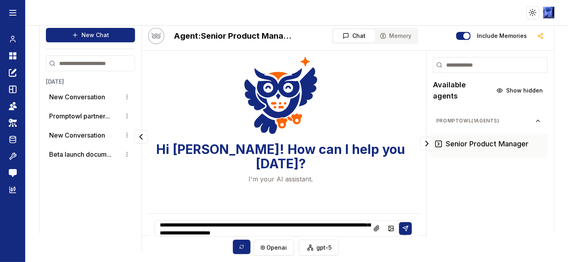
scroll to position [19, 0]
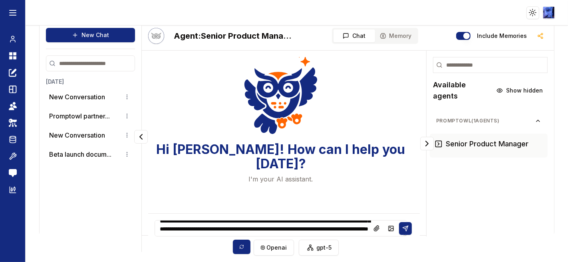
type textarea "**********"
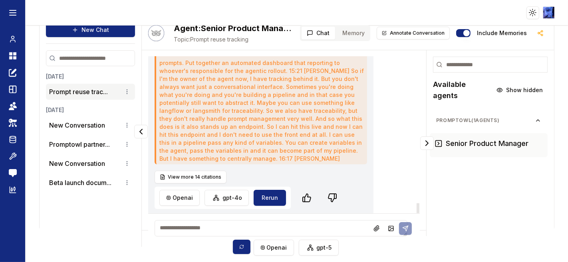
scroll to position [2399, 0]
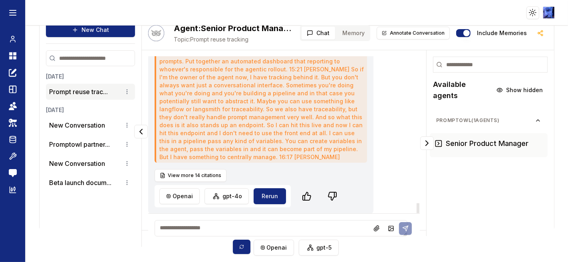
click at [184, 223] on textarea at bounding box center [280, 228] width 253 height 16
type textarea "**********"
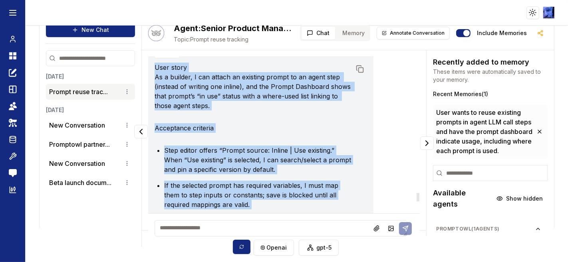
scroll to position [2537, 0]
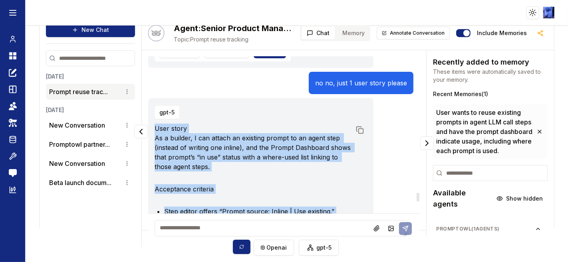
drag, startPoint x: 300, startPoint y: 172, endPoint x: 148, endPoint y: 138, distance: 155.8
click at [148, 138] on div "gpt-5 User story As a builder, I can attach an existing prompt to an agent step…" at bounding box center [260, 262] width 225 height 329
copy div "Lore ipsum Do s ametcon, A eli seddoe te incididu utlabo et do magna aliq (enim…"
click at [188, 227] on textarea at bounding box center [280, 228] width 253 height 16
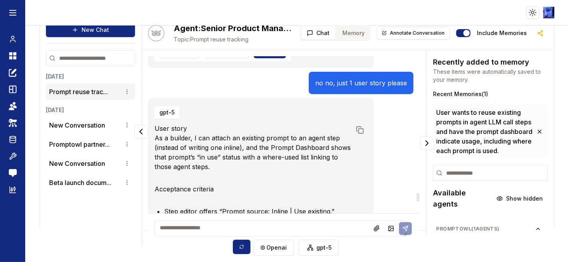
paste textarea "**********"
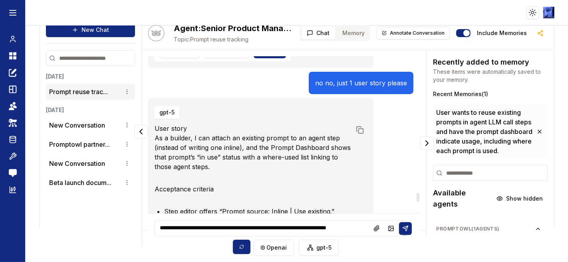
scroll to position [3, 0]
type textarea "**********"
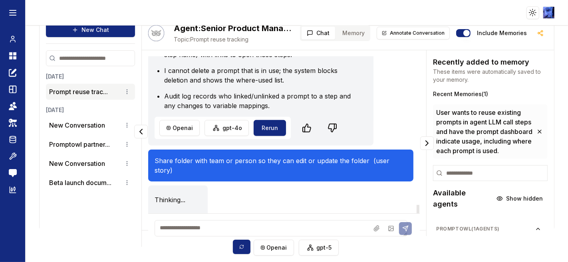
scroll to position [2830, 0]
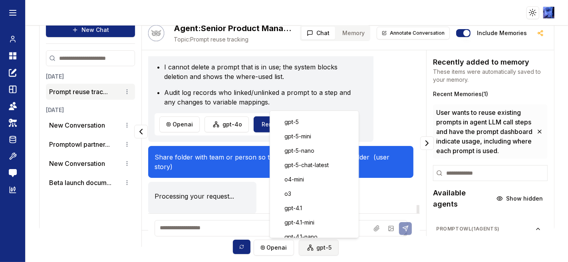
click at [313, 248] on html "Toggle theme Toggle user menu Chat Dashboard Create Prompts Templates Teams API…" at bounding box center [284, 131] width 568 height 262
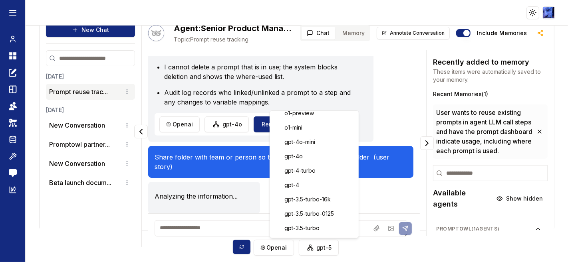
scroll to position [182, 0]
click at [126, 217] on html "Toggle theme Toggle user menu Chat Dashboard Create Prompts Templates Teams API…" at bounding box center [284, 131] width 568 height 262
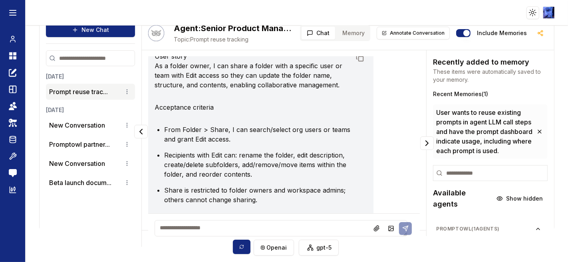
scroll to position [3089, 0]
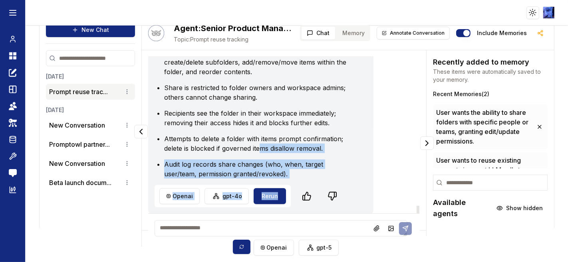
drag, startPoint x: 316, startPoint y: 179, endPoint x: 258, endPoint y: 148, distance: 65.6
click at [258, 148] on div "gpt-5 User story As a folder owner, I can share a folder with a specific user o…" at bounding box center [260, 68] width 225 height 291
click at [258, 148] on li "Attempts to delete a folder with items prompt confirmation; delete is blocked i…" at bounding box center [257, 143] width 187 height 19
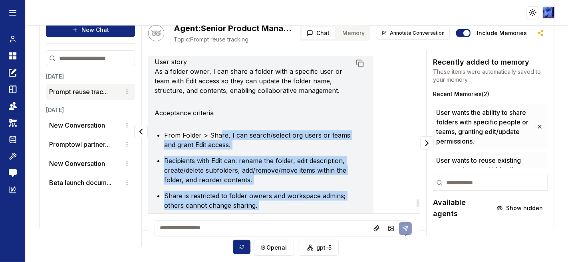
scroll to position [2955, 0]
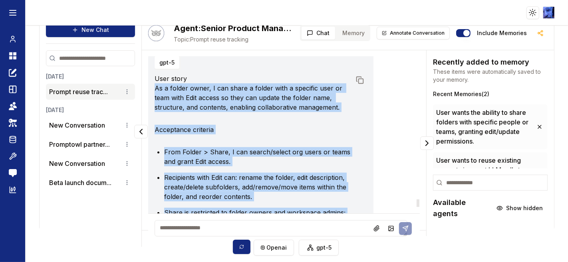
drag, startPoint x: 285, startPoint y: 174, endPoint x: 151, endPoint y: 94, distance: 156.0
click at [151, 94] on div "gpt-5 User story As a folder owner, I can share a folder with a specific user o…" at bounding box center [260, 193] width 225 height 291
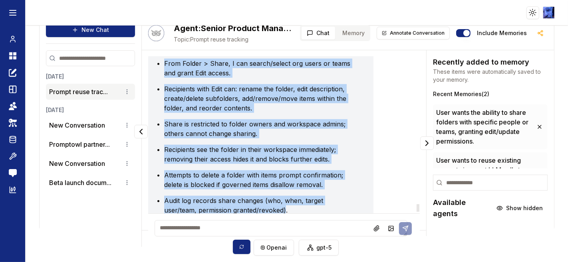
scroll to position [3089, 0]
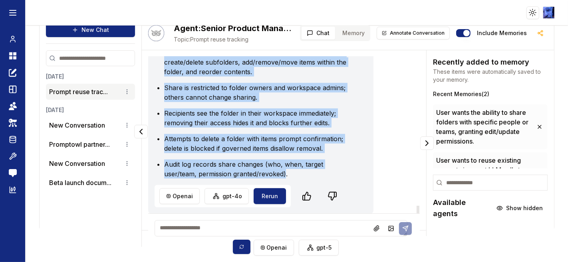
copy div "As a folder owner, I can share a folder with a specific user or team with Edit …"
click at [200, 228] on textarea at bounding box center [280, 228] width 253 height 16
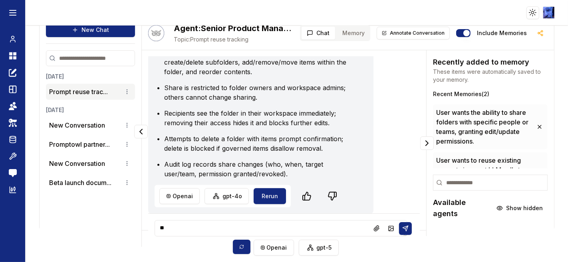
type textarea "*"
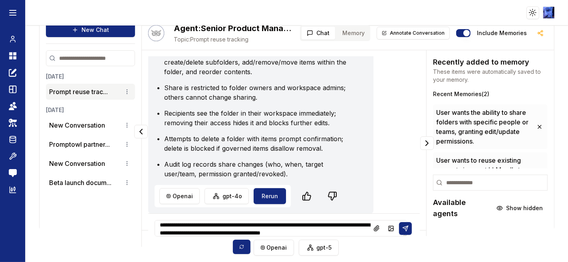
scroll to position [11, 0]
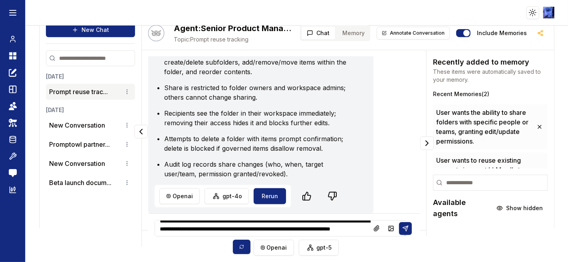
type textarea "**********"
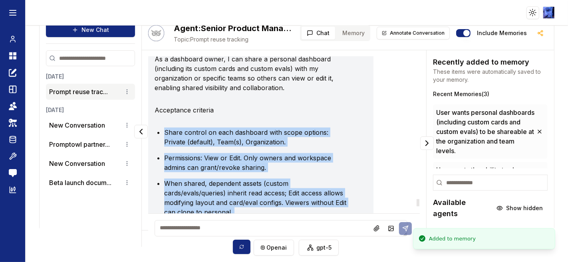
scroll to position [3280, 0]
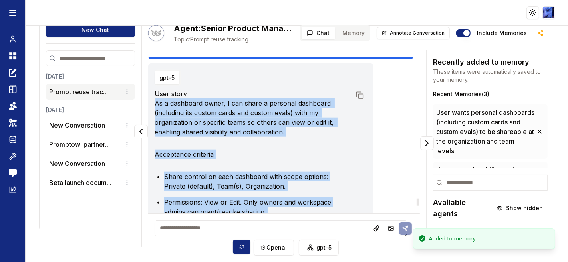
drag, startPoint x: 222, startPoint y: 174, endPoint x: 154, endPoint y: 115, distance: 90.6
click at [154, 115] on div "gpt-5 User story As a dashboard owner, I can share a personal dashboard (includ…" at bounding box center [260, 222] width 225 height 319
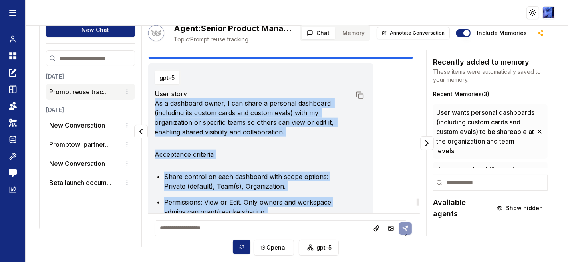
copy div "As a dashboard owner, I can share a personal dashboard (including its custom ca…"
click at [176, 229] on textarea at bounding box center [280, 228] width 253 height 16
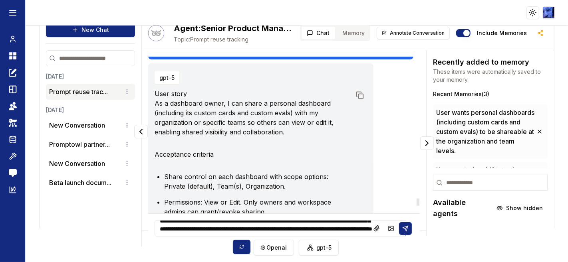
scroll to position [47, 0]
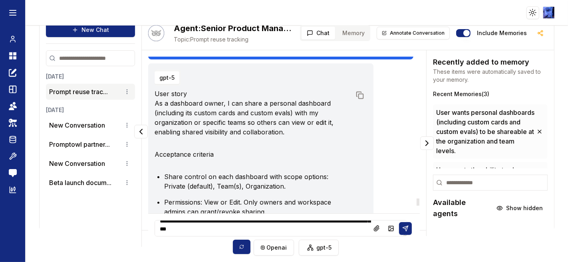
type textarea "**********"
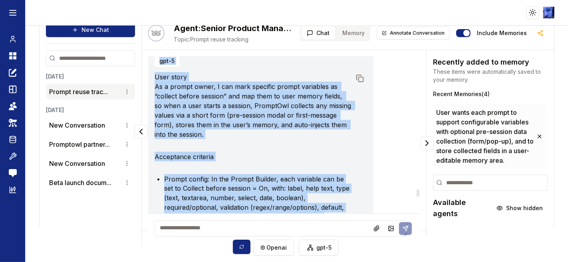
scroll to position [3622, 0]
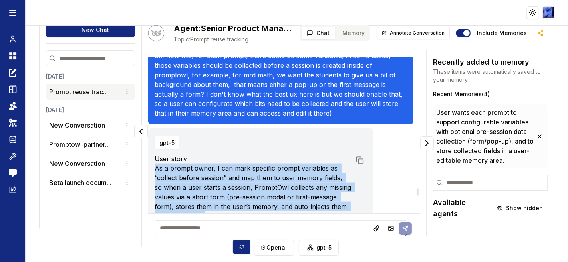
drag, startPoint x: 345, startPoint y: 175, endPoint x: 155, endPoint y: 180, distance: 190.1
copy div "Lo i dolors ametc, A eli sedd eiusmodt incidi utlaboree do “magnaal enimad mini…"
click at [261, 229] on textarea at bounding box center [280, 228] width 253 height 16
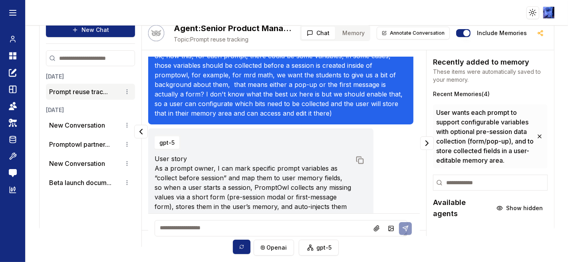
type textarea "*"
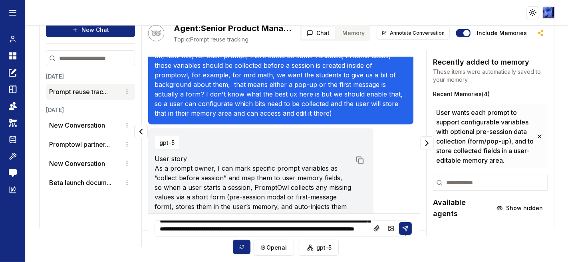
scroll to position [27, 0]
type textarea "**********"
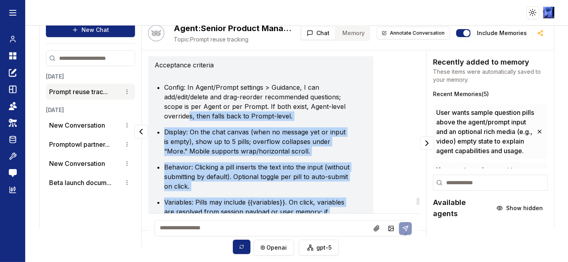
scroll to position [4322, 0]
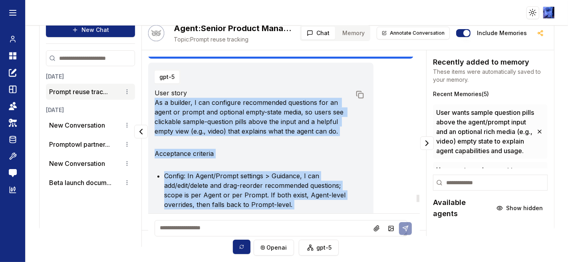
drag, startPoint x: 330, startPoint y: 174, endPoint x: 152, endPoint y: 113, distance: 188.1
copy div "Lo i dolorsi, A con adipiscin elitseddoei temporinc utl et dolor ma aliqua eni …"
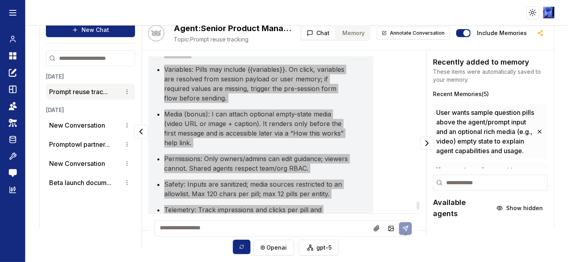
scroll to position [4677, 0]
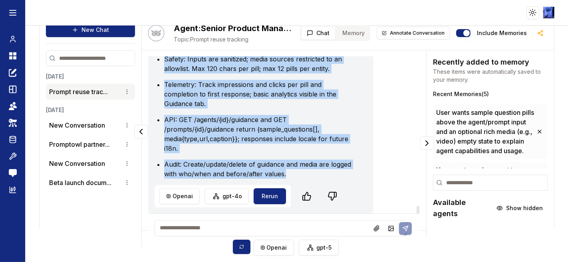
drag, startPoint x: 174, startPoint y: 230, endPoint x: 190, endPoint y: 228, distance: 16.0
click at [175, 230] on textarea at bounding box center [280, 228] width 253 height 16
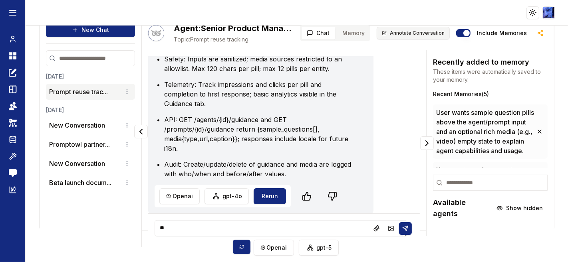
type textarea "*"
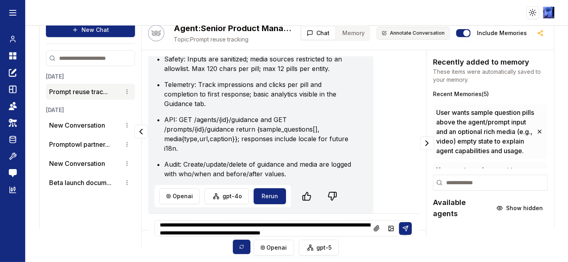
scroll to position [11, 0]
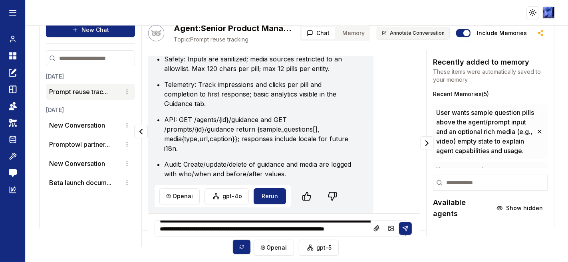
type textarea "**********"
click at [401, 224] on button at bounding box center [405, 228] width 13 height 13
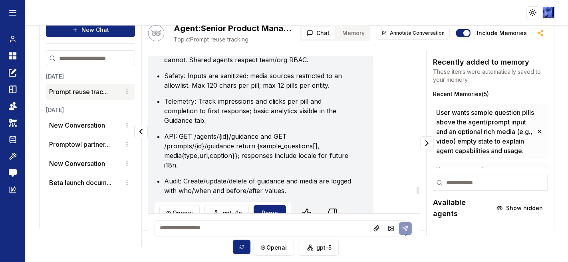
scroll to position [4830, 0]
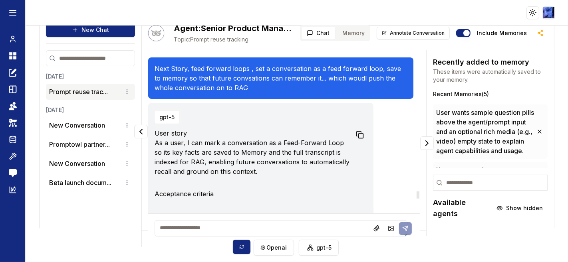
click at [358, 139] on rect at bounding box center [360, 136] width 5 height 5
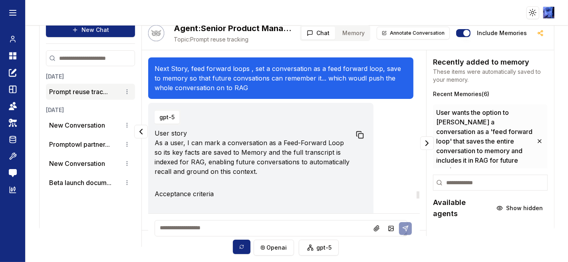
click at [198, 224] on textarea at bounding box center [280, 228] width 253 height 16
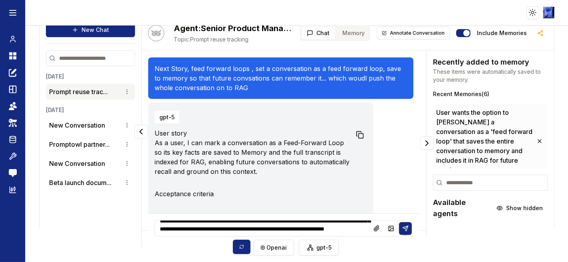
scroll to position [35, 0]
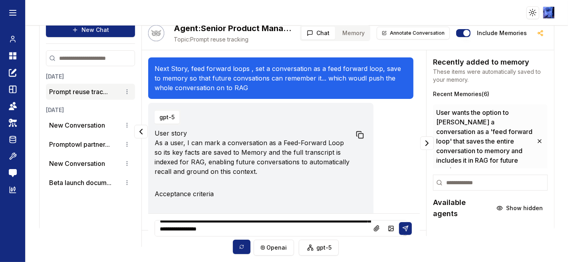
type textarea "**********"
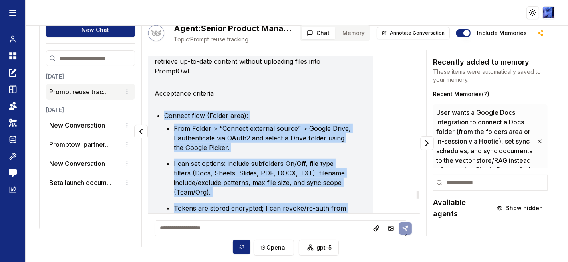
scroll to position [5596, 0]
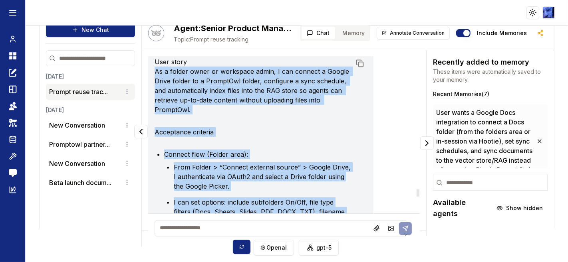
drag, startPoint x: 251, startPoint y: 175, endPoint x: 156, endPoint y: 102, distance: 119.8
copy div "Lo i dolors ametc ad elitseddo eiusm, T inc utlabor e Dolore Magna aliqua en a …"
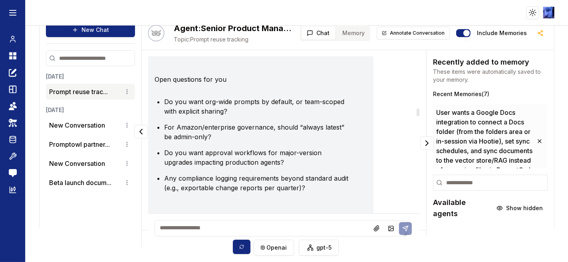
scroll to position [2357, 0]
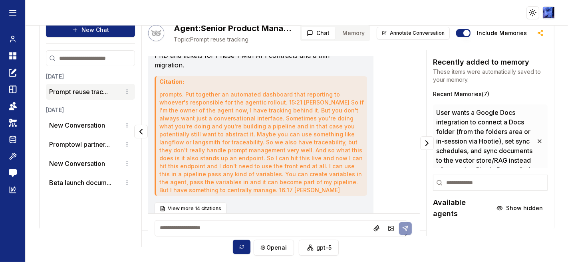
click at [238, 228] on textarea at bounding box center [280, 228] width 253 height 16
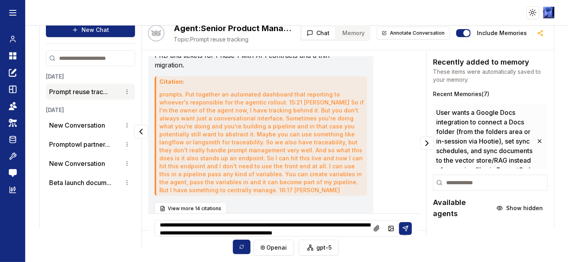
scroll to position [11, 0]
type textarea "**********"
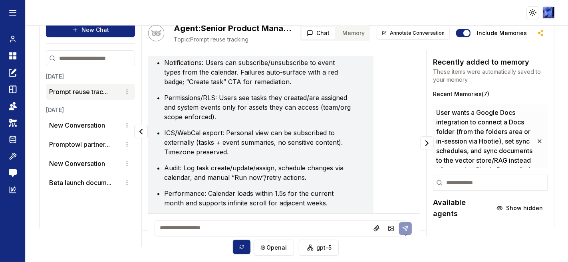
scroll to position [6913, 0]
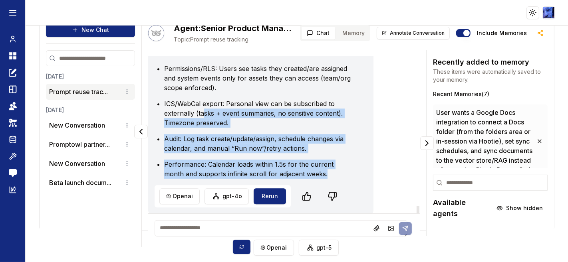
drag, startPoint x: 336, startPoint y: 175, endPoint x: 202, endPoint y: 109, distance: 149.3
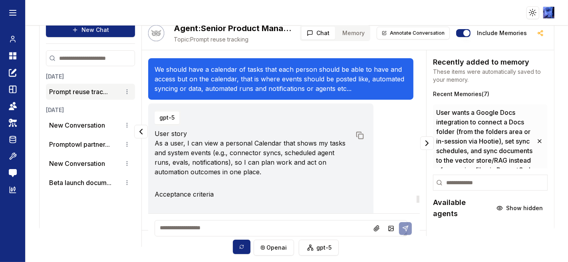
scroll to position [6426, 0]
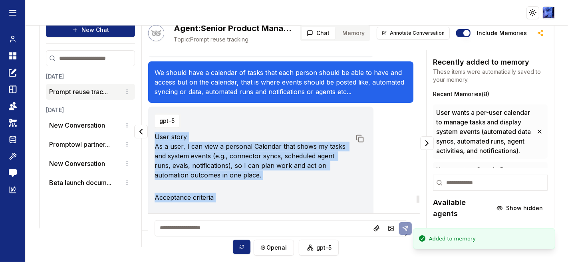
copy div "Lo i dolo, S ame cons a elitsedd Eiusmodt inci utlab et dolor mag aliqua enimad…"
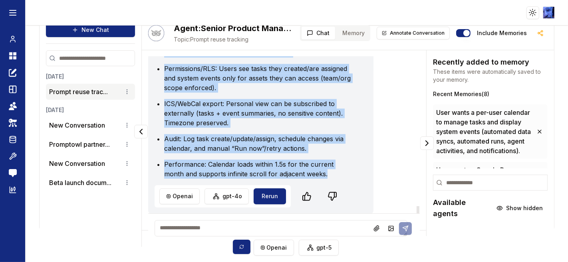
scroll to position [6913, 0]
click at [339, 126] on li "ICS/WebCal export: Personal view can be subscribed to externally (tasks + event…" at bounding box center [257, 113] width 187 height 29
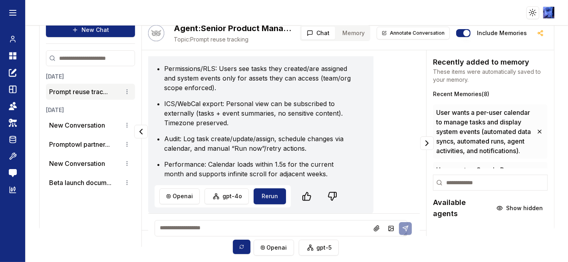
click at [206, 232] on textarea at bounding box center [280, 228] width 253 height 16
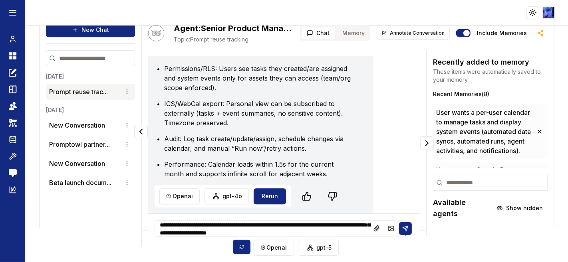
scroll to position [19, 0]
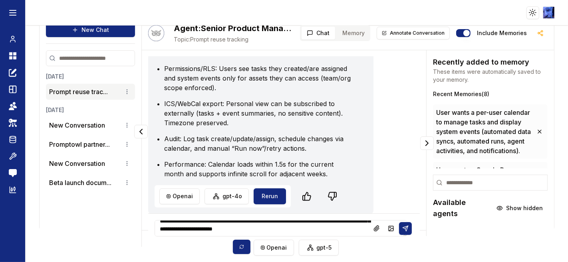
type textarea "**********"
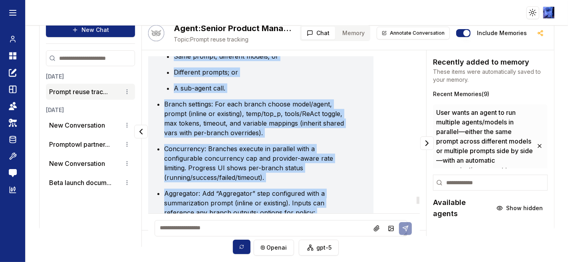
scroll to position [7133, 0]
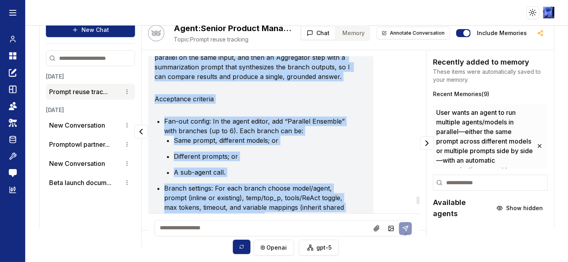
drag, startPoint x: 326, startPoint y: 176, endPoint x: 154, endPoint y: 86, distance: 193.6
copy div "Lo i dolorsi, A con adi e Seddoeiu Temporin utla etdo magn aliquaen adminimv (q…"
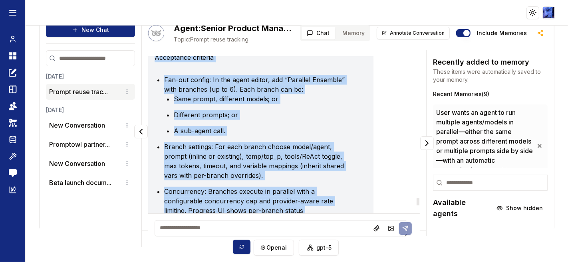
scroll to position [7222, 0]
